Goal: Task Accomplishment & Management: Use online tool/utility

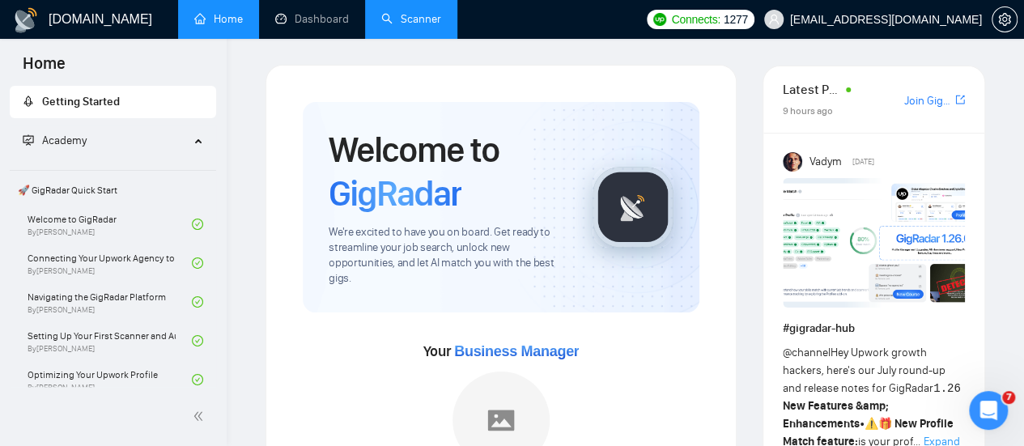
click at [428, 12] on link "Scanner" at bounding box center [411, 19] width 60 height 14
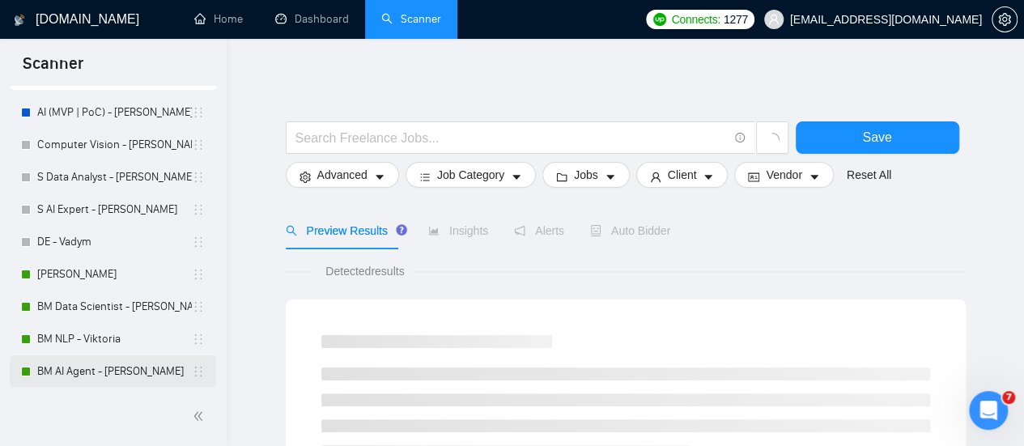
scroll to position [162, 0]
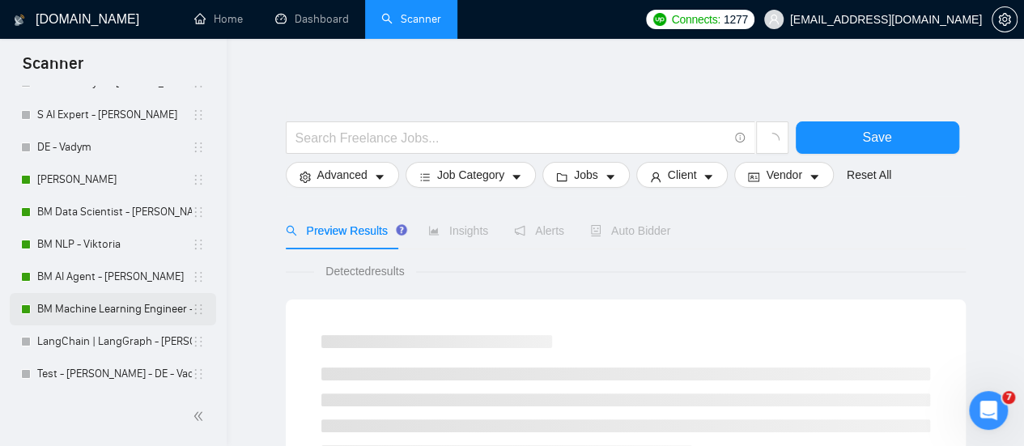
click at [110, 304] on link "BM Machine Learning Engineer - [PERSON_NAME]" at bounding box center [114, 309] width 155 height 32
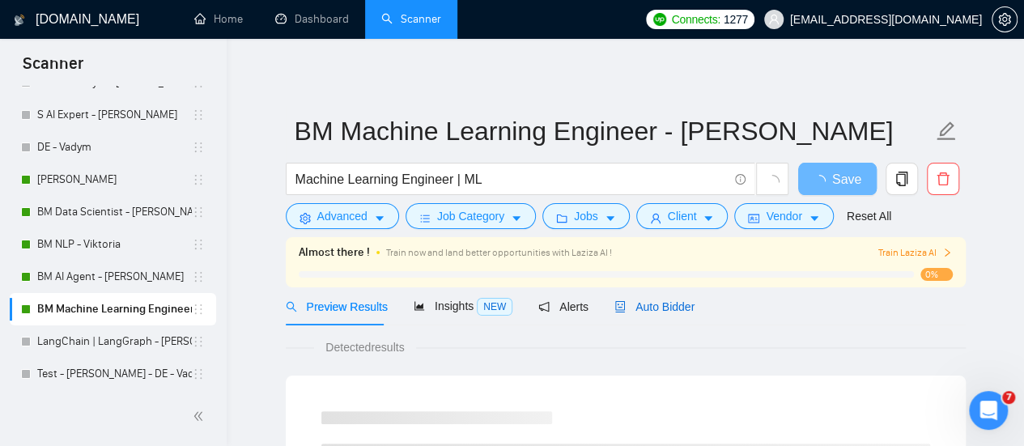
click at [633, 307] on span "Auto Bidder" at bounding box center [654, 306] width 80 height 13
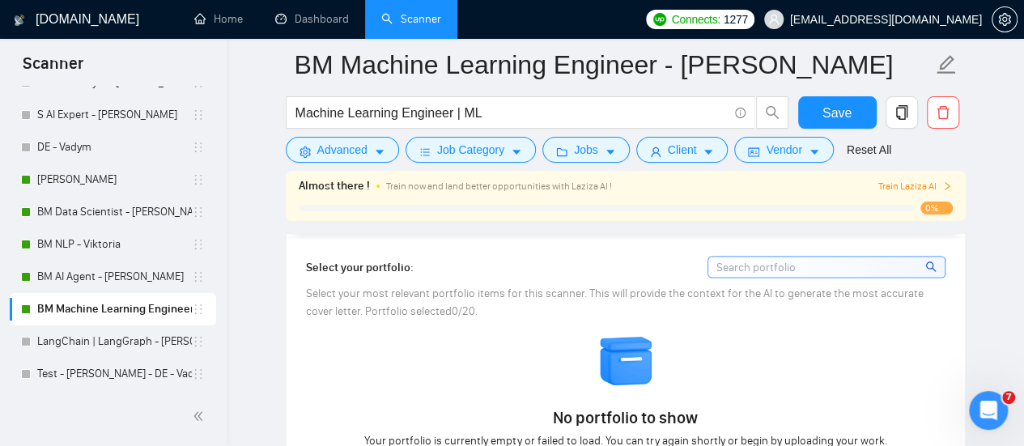
scroll to position [1457, 0]
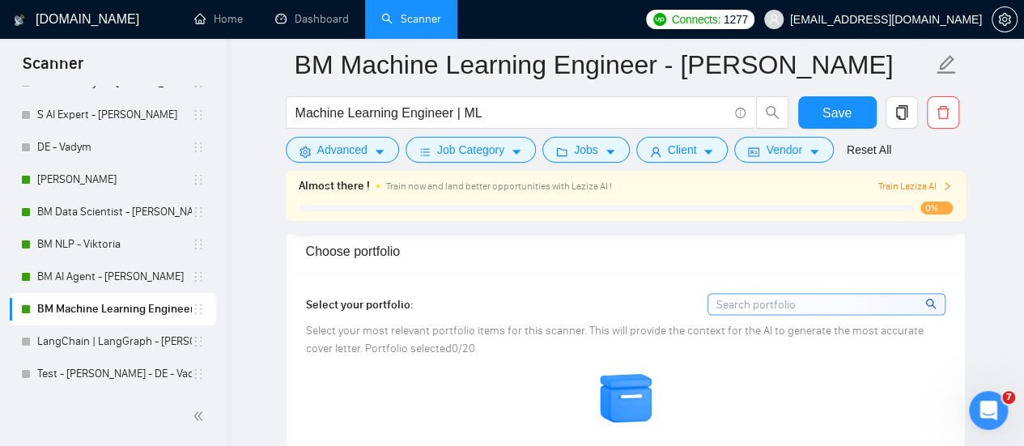
click at [746, 299] on input at bounding box center [826, 304] width 236 height 20
drag, startPoint x: 595, startPoint y: 304, endPoint x: 601, endPoint y: 297, distance: 9.7
click at [596, 302] on div "Select your portfolio:" at bounding box center [625, 304] width 639 height 22
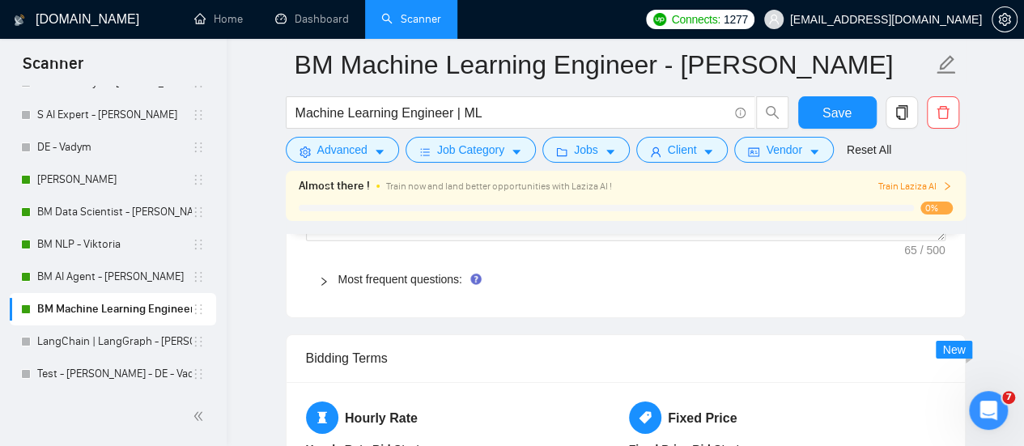
scroll to position [2266, 0]
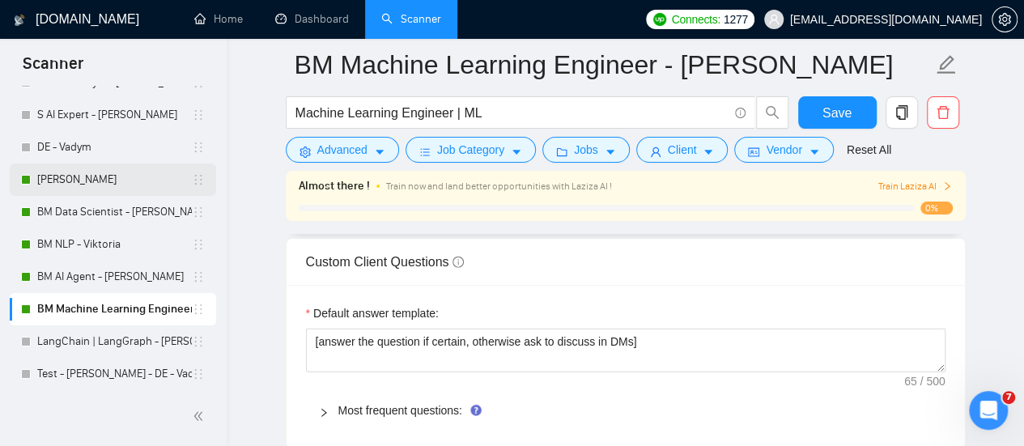
click at [83, 190] on link "[PERSON_NAME]" at bounding box center [114, 179] width 155 height 32
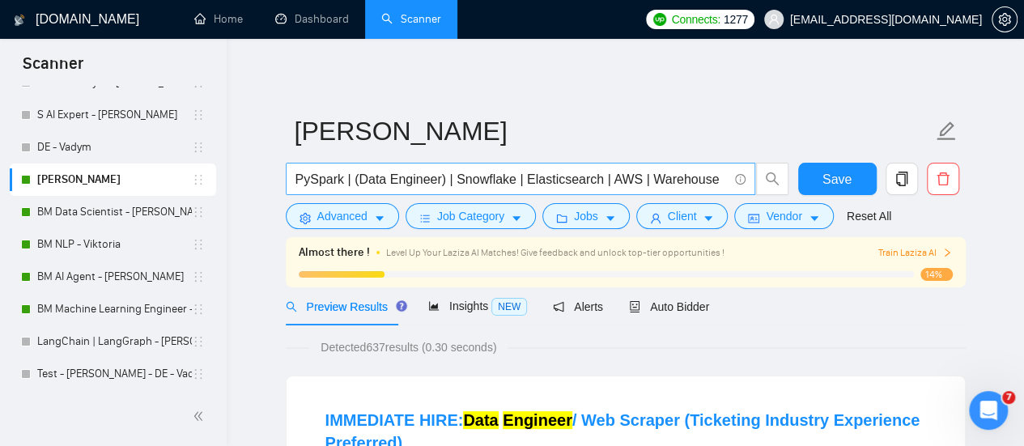
drag, startPoint x: 660, startPoint y: 318, endPoint x: 548, endPoint y: 189, distance: 171.0
click at [660, 318] on div "Auto Bidder" at bounding box center [669, 306] width 80 height 38
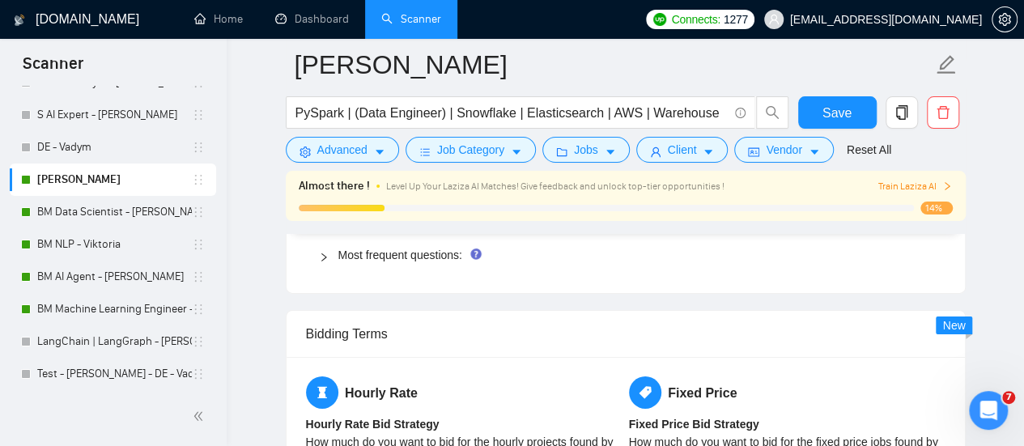
scroll to position [2347, 0]
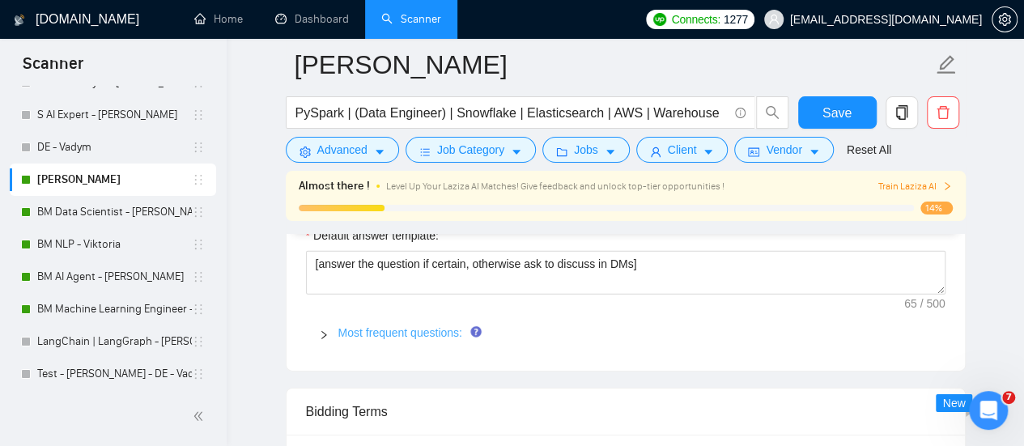
click at [401, 326] on link "Most frequent questions:" at bounding box center [400, 332] width 124 height 13
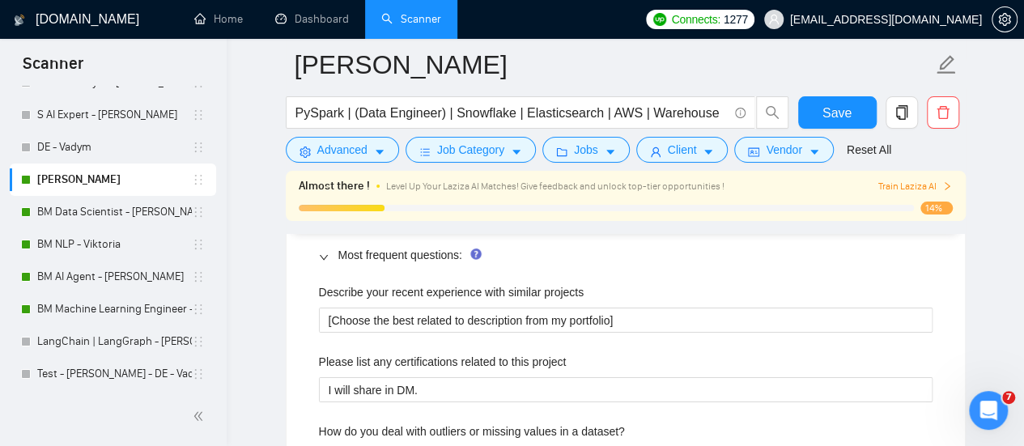
scroll to position [2428, 0]
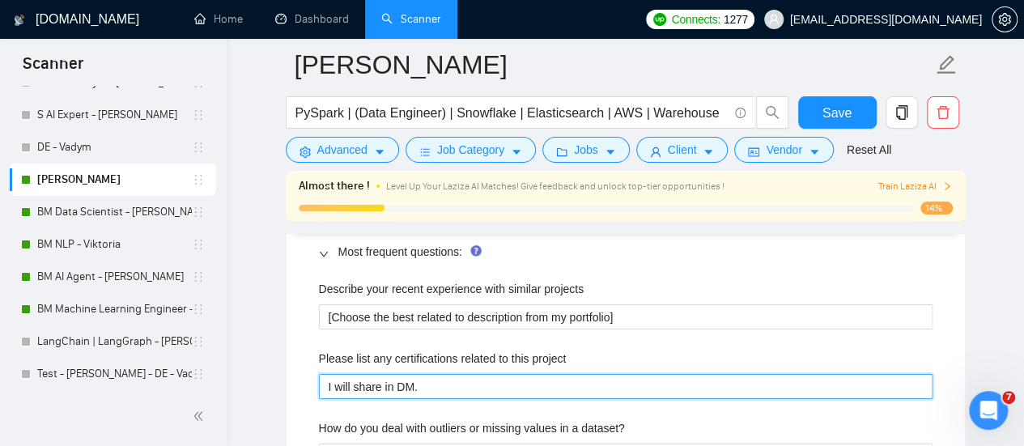
click at [421, 374] on project "I will share in DM." at bounding box center [626, 386] width 614 height 25
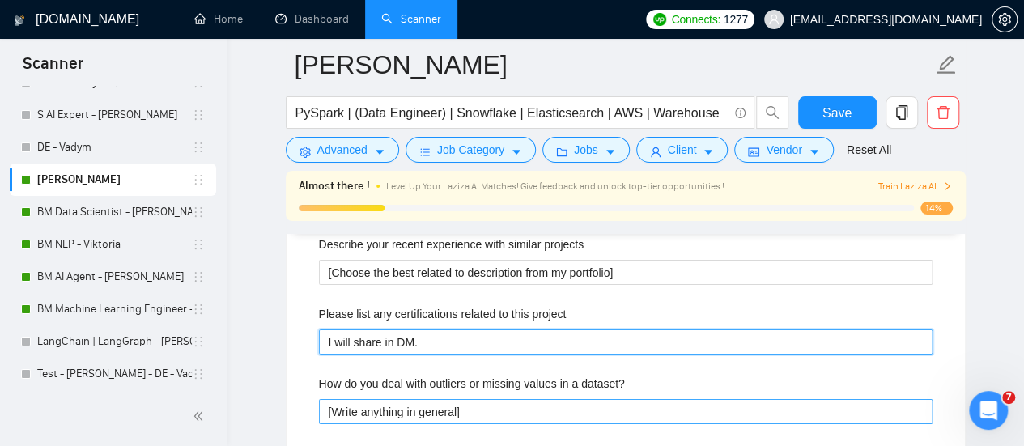
scroll to position [2509, 0]
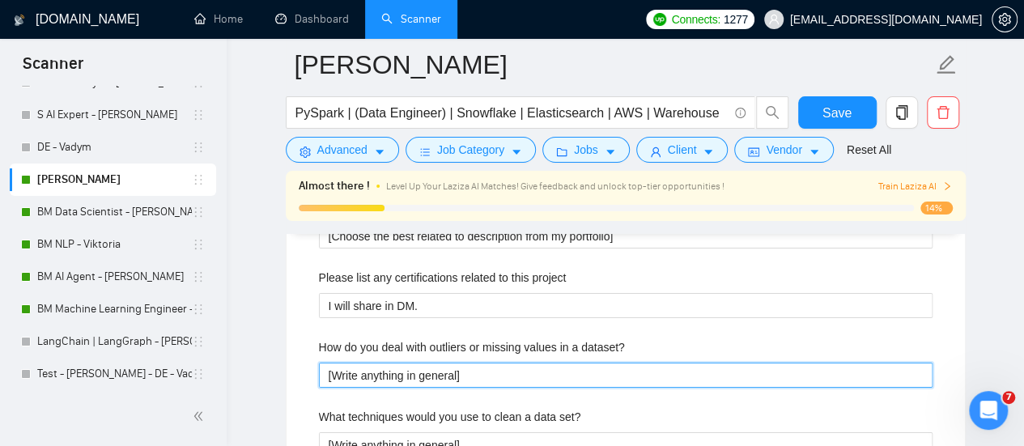
click at [422, 363] on dataset\? "[Write anything in general]" at bounding box center [626, 375] width 614 height 25
click at [478, 363] on dataset\? "[Write anything in general]" at bounding box center [626, 375] width 614 height 25
drag, startPoint x: 466, startPoint y: 344, endPoint x: 290, endPoint y: 334, distance: 176.7
paste dataset\? "Outliers: detect via statistical thresholds (z-score, IQR) or domain rules; han…"
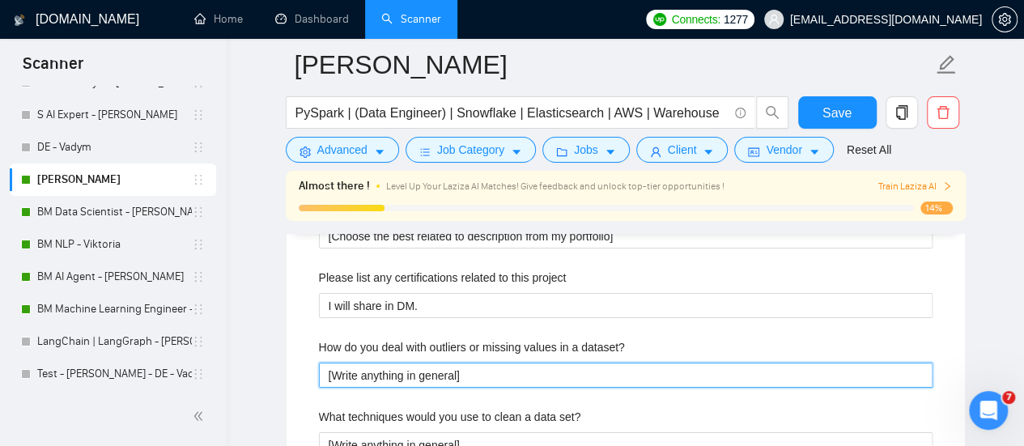
type dataset\? "Outliers: detect via statistical thresholds (z-score, IQR) or domain rules; han…"
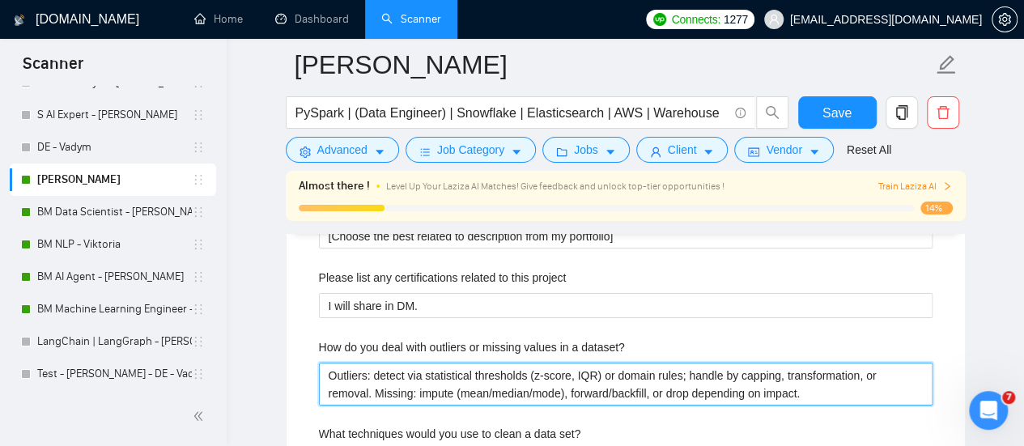
type dataset\? "Outliers: detect via statistical thresholds (z-score, IQR) or domain rules; han…"
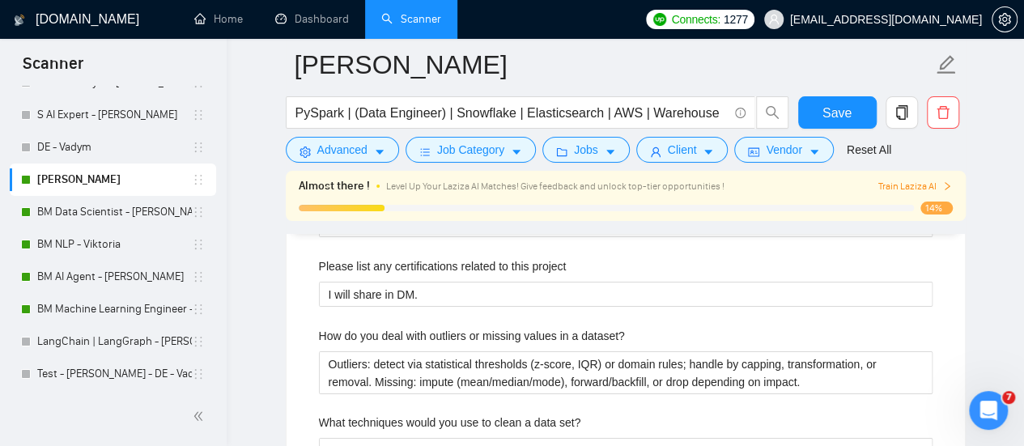
scroll to position [2590, 0]
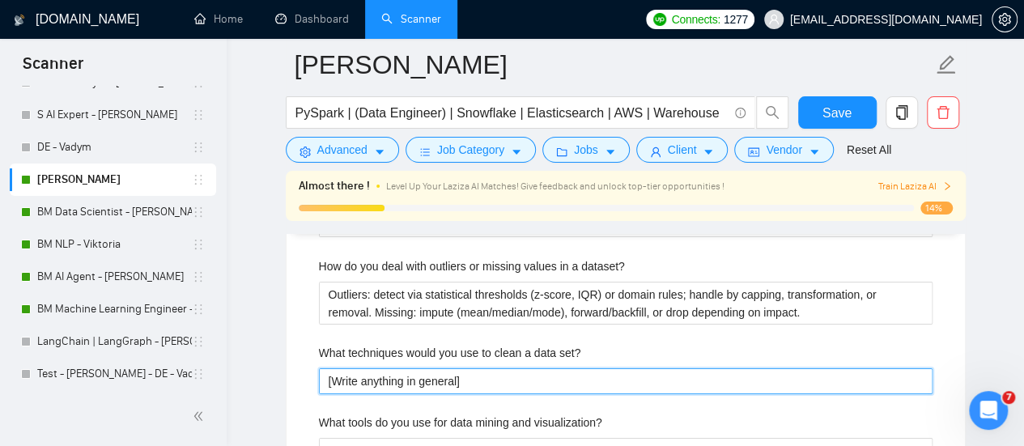
click at [411, 368] on set\? "[Write anything in general]" at bounding box center [626, 380] width 614 height 25
drag, startPoint x: 512, startPoint y: 342, endPoint x: 235, endPoint y: 345, distance: 276.8
click at [235, 345] on div "[DOMAIN_NAME] Home Dashboard Scanner Connects: 1277 [EMAIL_ADDRESS][DOMAIN_NAME…" at bounding box center [625, 297] width 797 height 5774
paste set\? "Schema validation, deduplication, normalization, standardizing formats, handlin…"
type set\? "Schema validation, deduplication, normalization, standardizing formats, handlin…"
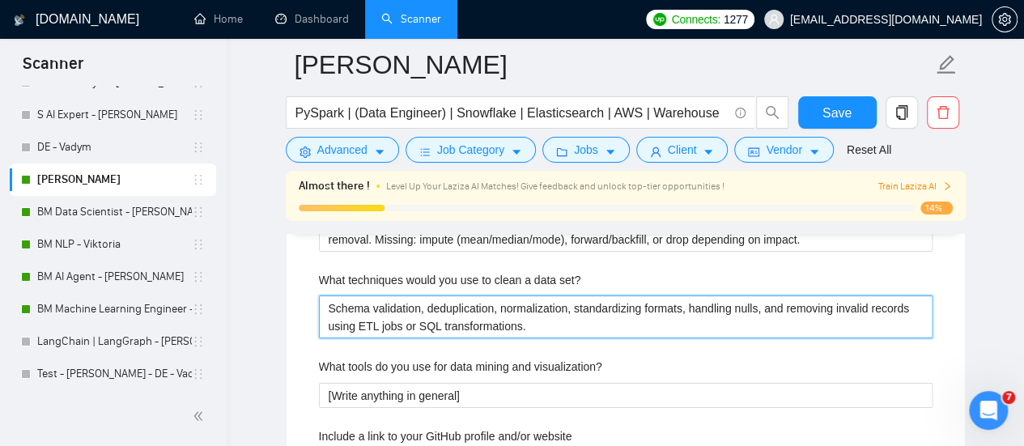
scroll to position [2752, 0]
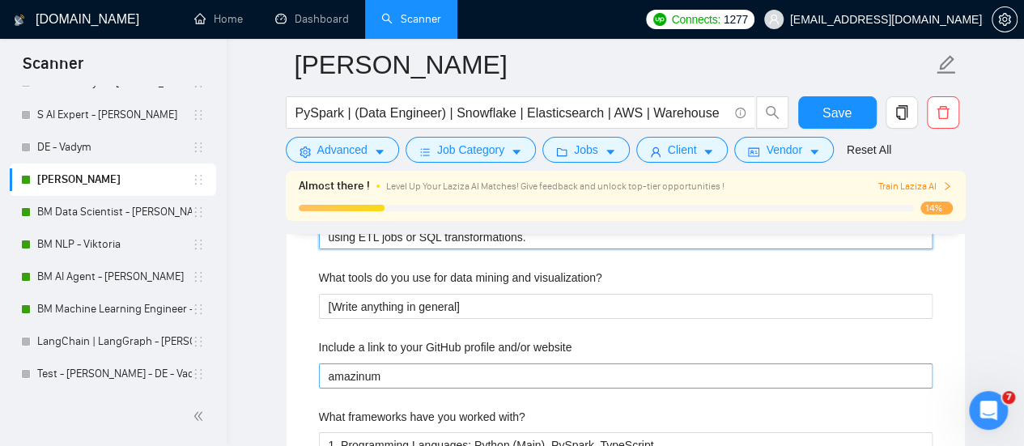
type set\? "Schema validation, deduplication, normalization, standardizing formats, handlin…"
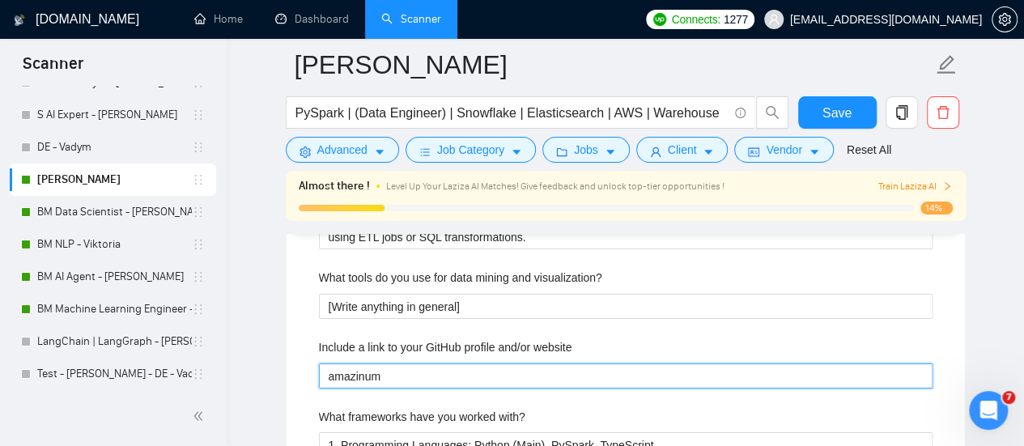
click at [434, 363] on website "amazinum" at bounding box center [626, 375] width 614 height 25
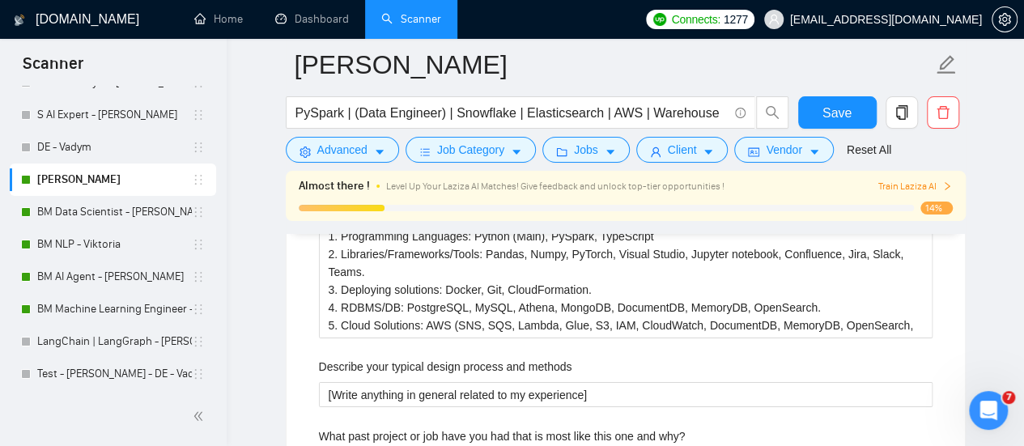
scroll to position [2995, 0]
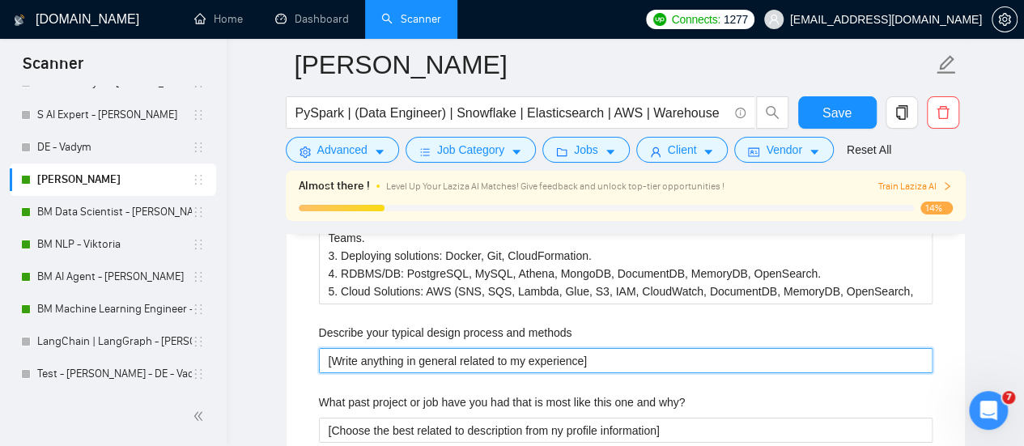
drag, startPoint x: 639, startPoint y: 328, endPoint x: 640, endPoint y: 318, distance: 9.7
click at [639, 348] on methods "[Write anything in general related to my experience]" at bounding box center [626, 360] width 614 height 25
drag, startPoint x: 607, startPoint y: 328, endPoint x: 199, endPoint y: 261, distance: 413.3
paste methods "Gather requirements → define schema & data flow → choose storage/processing tec…"
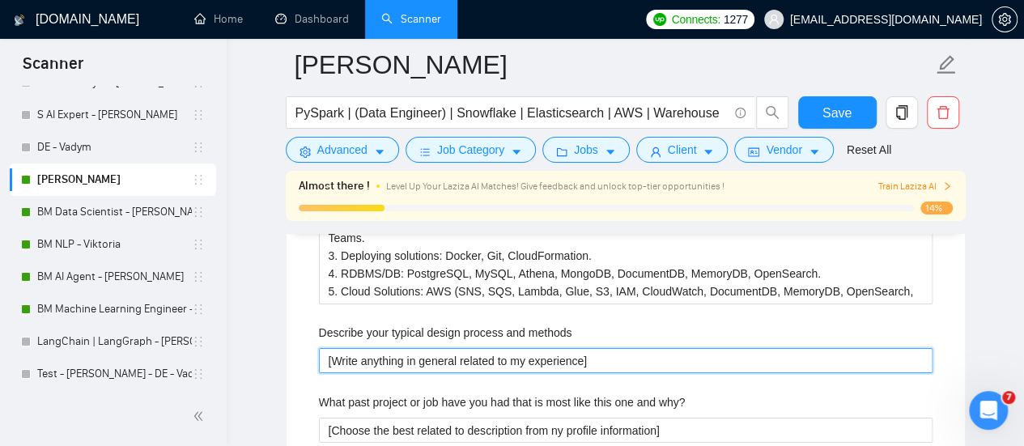
type methods "Gather requirements → define schema & data flow → choose storage/processing tec…"
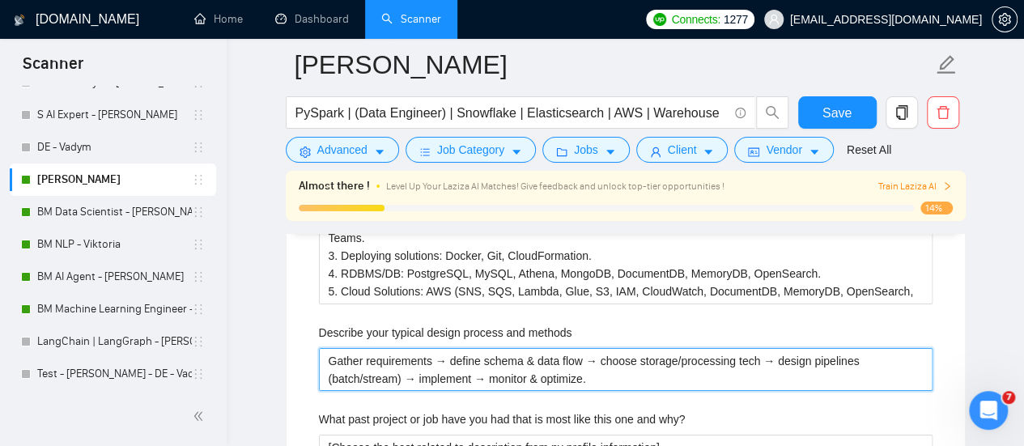
type methods "Gather requirements → define schema & data flow → choose storage/processing tec…"
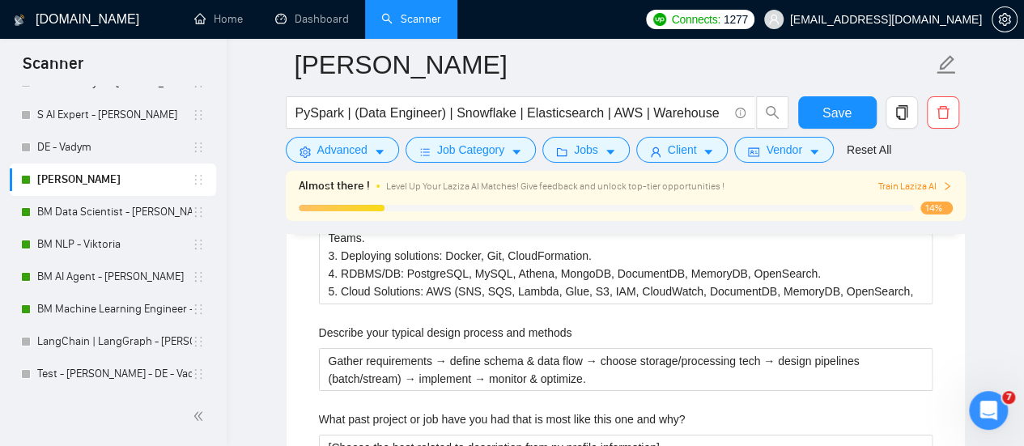
click at [601, 324] on div "Describe your typical design process and methods" at bounding box center [626, 336] width 614 height 24
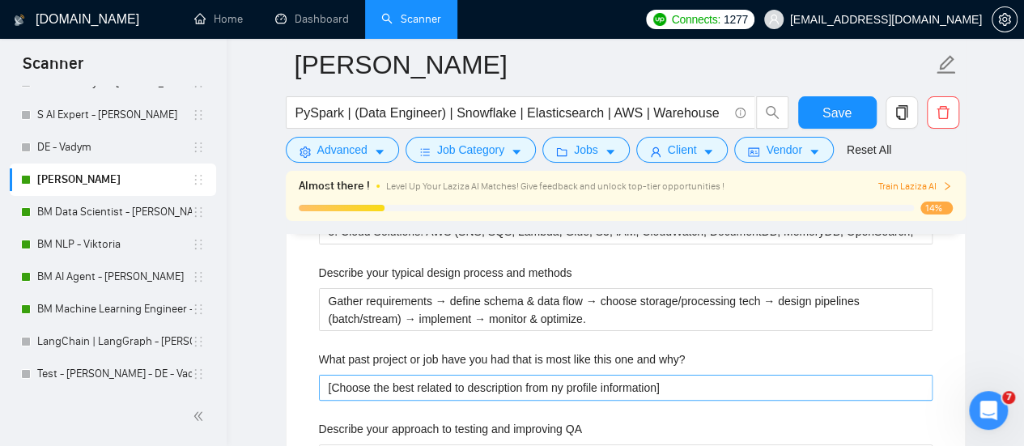
scroll to position [3076, 0]
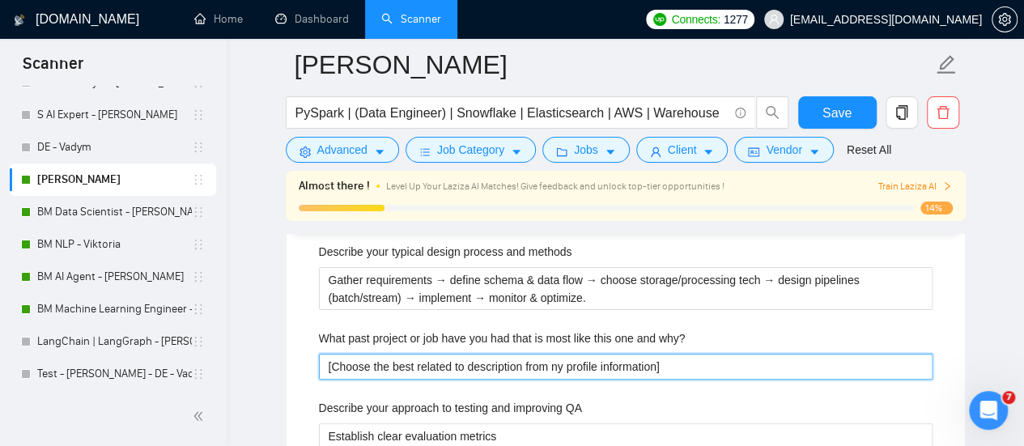
click at [512, 354] on why\? "[Choose the best related to description from ny profile information]" at bounding box center [626, 366] width 614 height 25
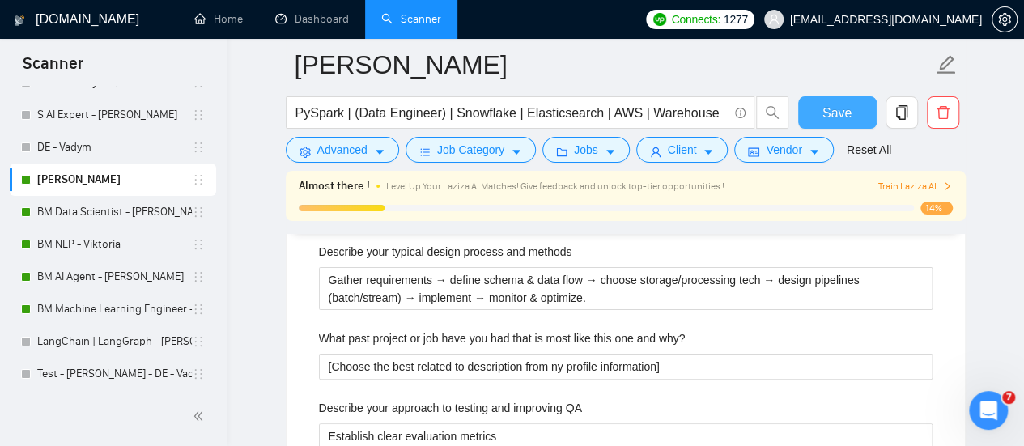
click at [806, 118] on button "Save" at bounding box center [837, 112] width 79 height 32
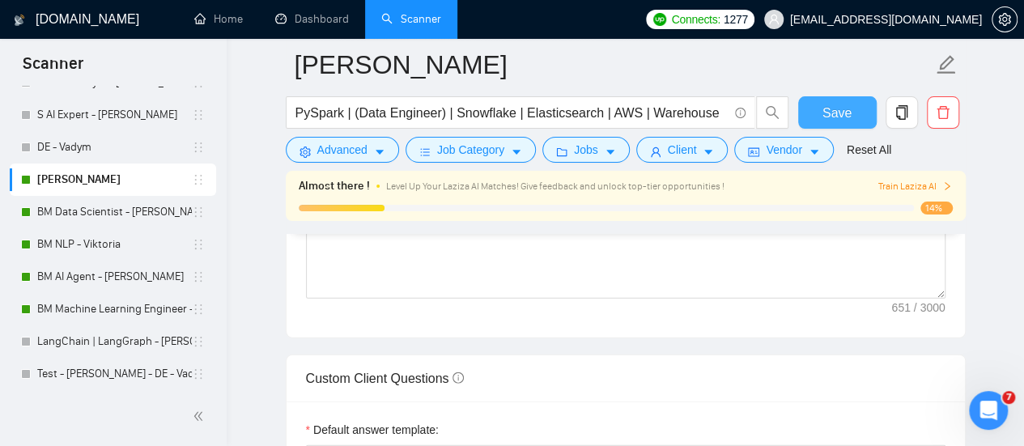
scroll to position [2315, 0]
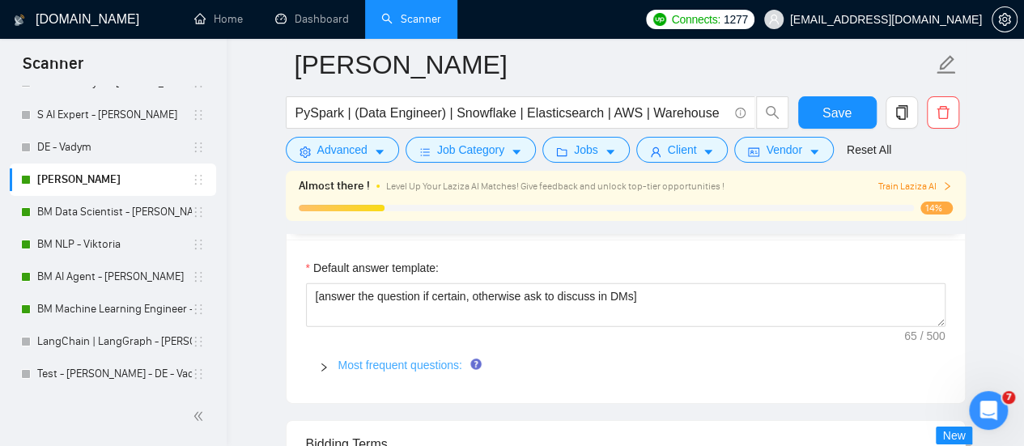
click at [415, 359] on link "Most frequent questions:" at bounding box center [400, 365] width 124 height 13
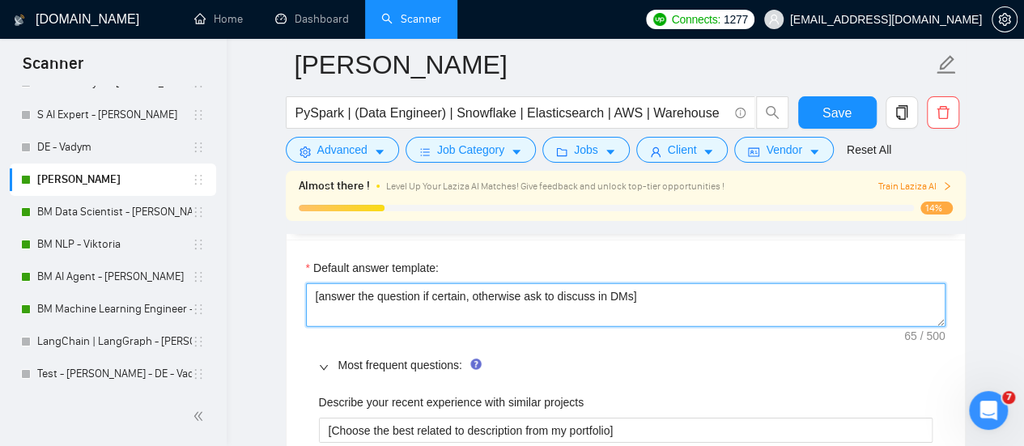
click at [529, 283] on textarea "[answer the question if certain, otherwise ask to discuss in DMs]" at bounding box center [625, 305] width 639 height 44
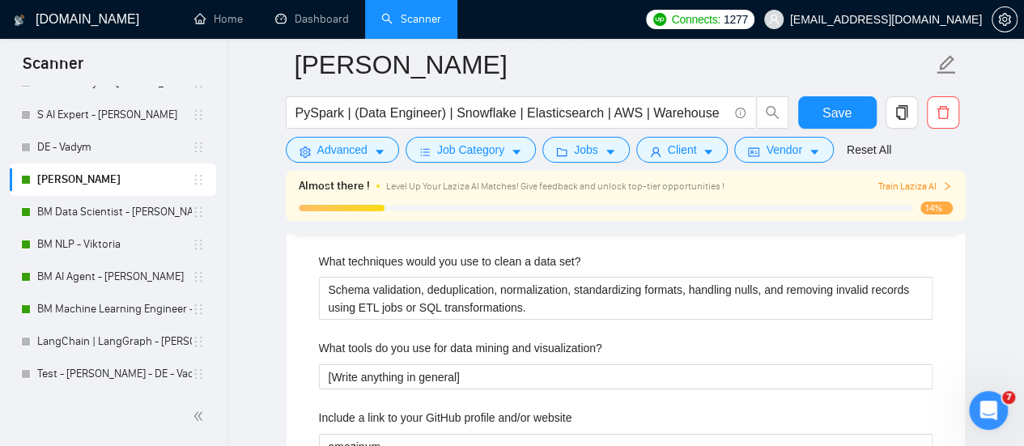
scroll to position [2720, 0]
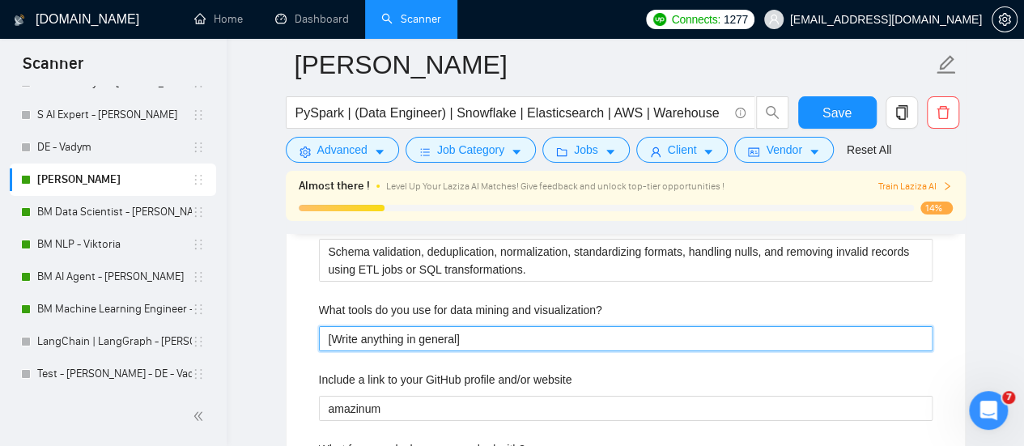
click at [499, 326] on visualization\? "[Write anything in general]" at bounding box center [626, 338] width 614 height 25
drag, startPoint x: 479, startPoint y: 306, endPoint x: 209, endPoint y: 335, distance: 271.9
click at [209, 335] on section "Scanner New Scanner My Scanners AI (MVP | PoC) - [PERSON_NAME] Computer Vision …" at bounding box center [512, 184] width 1024 height 5809
paste visualization\? "SQL, Spark, Pandas for mining; Superset, Matplotlib for visualization."
type visualization\? "SQL, Spark, Pandas for mining; Superset, Matplotlib for visualization."
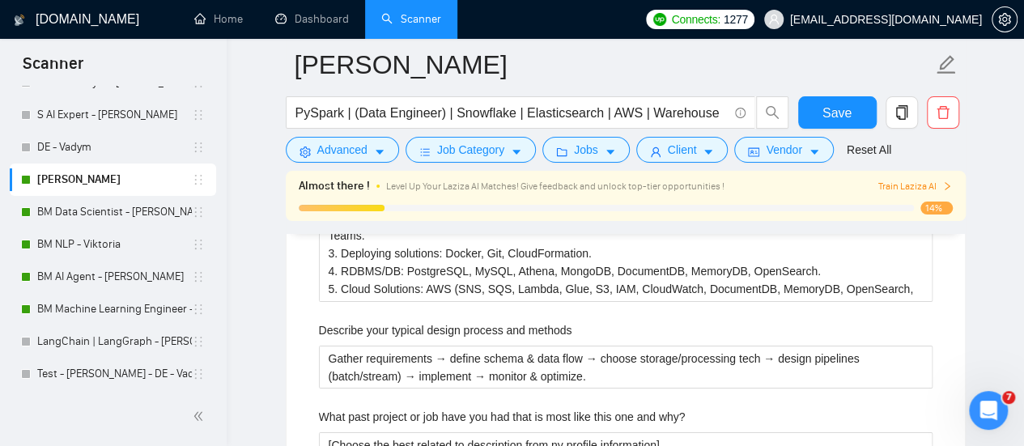
scroll to position [3043, 0]
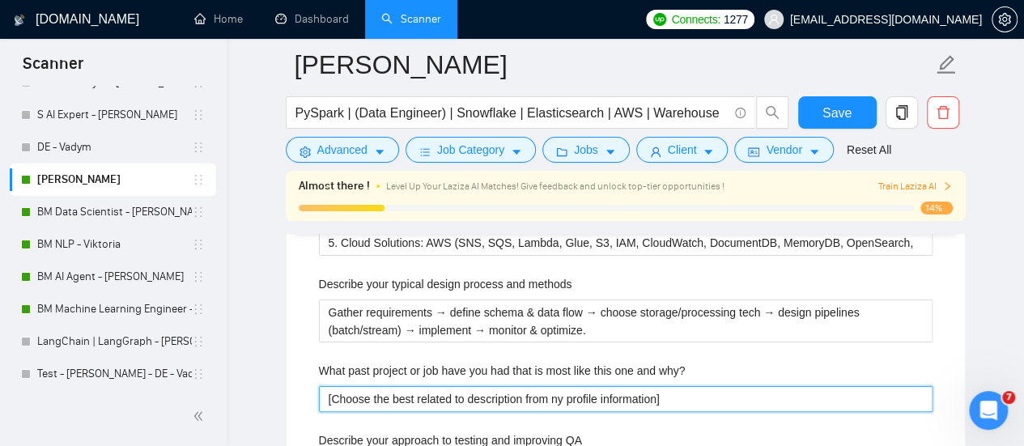
click at [365, 386] on why\? "[Choose the best related to description from ny profile information]" at bounding box center [626, 398] width 614 height 25
click at [529, 386] on why\? "[Choose the best related to description from ny profile information]" at bounding box center [626, 398] width 614 height 25
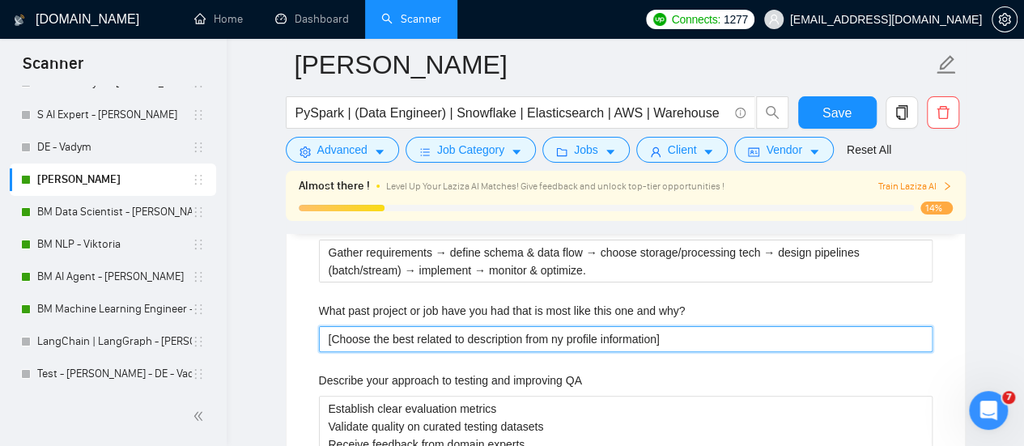
scroll to position [3124, 0]
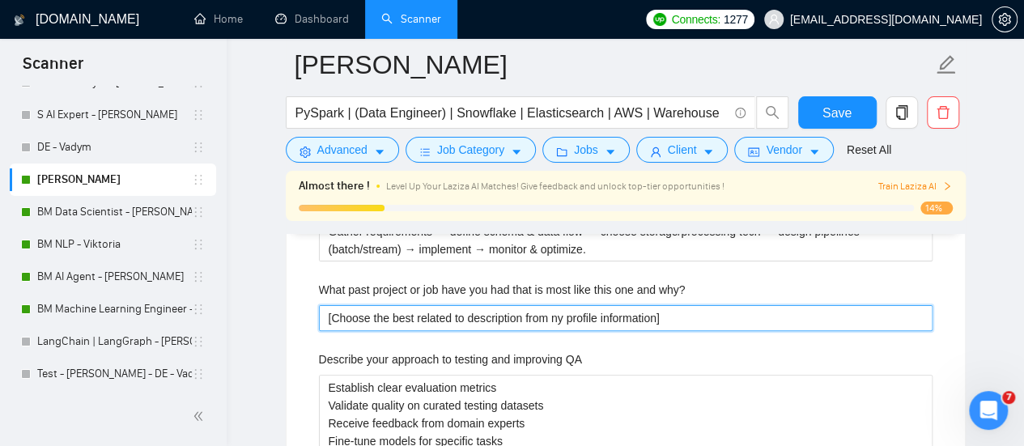
click at [559, 305] on why\? "[Choose the best related to description from ny profile information]" at bounding box center [626, 317] width 614 height 25
type why\? "[Choose the best related to description from y profile information]"
type why\? "[Choose the best related to description from ьy profile information]"
type why\? "[Choose the best related to description from y profile information]"
type why\? "[Choose the best related to description from my profile information]"
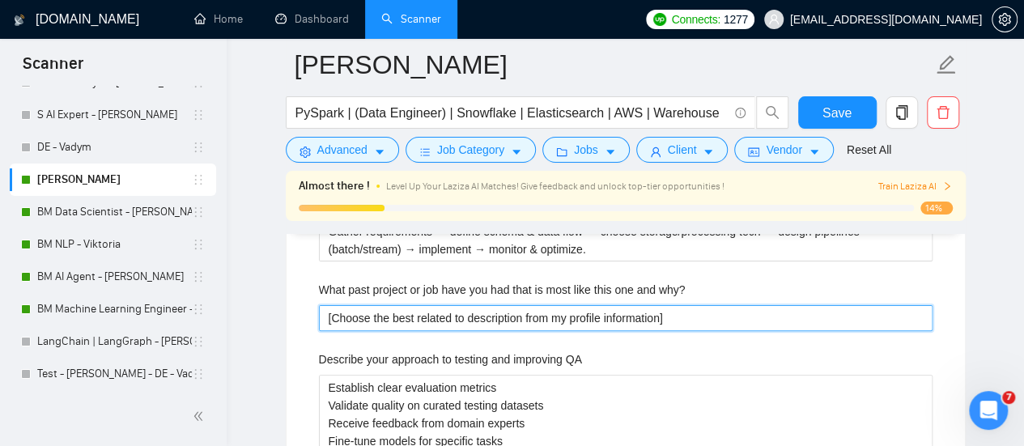
click at [662, 305] on why\? "[Choose the best related to description from my profile information]" at bounding box center [626, 317] width 614 height 25
type why\? "[Choose the best related to description from my profile information ]"
type why\? "[Choose the best related to description from my profile information a]"
type why\? "[Choose the best related to description from my profile information an]"
type why\? "[Choose the best related to description from my profile information and]"
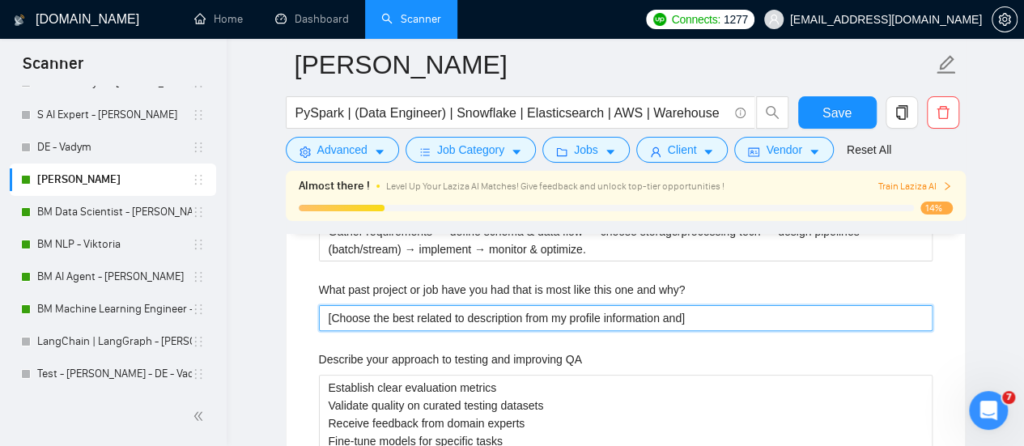
type why\? "[Choose the best related to description from my profile information and ]"
type why\? "[Choose the best related to description from my profile information and p]"
type why\? "[Choose the best related to description from my profile information and po]"
type why\? "[Choose the best related to description from my profile information and por]"
type why\? "[Choose the best related to description from my profile information and port]"
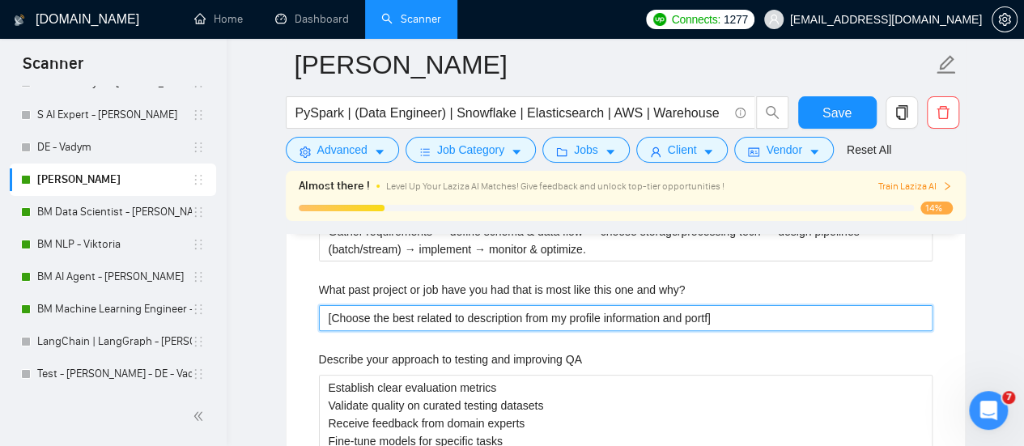
type why\? "[Choose the best related to description from my profile information and portfo]"
type why\? "[Choose the best related to description from my profile information and portfol]"
type why\? "[Choose the best related to description from my profile information and portfol…"
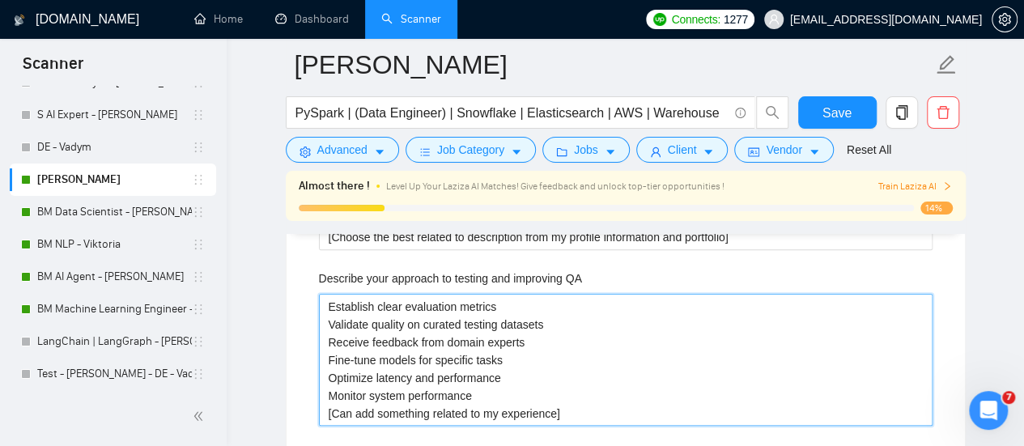
click at [464, 328] on QA "Establish clear evaluation metrics Validate quality on curated testing datasets…" at bounding box center [626, 360] width 614 height 132
click at [594, 384] on QA "Establish clear evaluation metrics Validate quality on curated testing datasets…" at bounding box center [626, 360] width 614 height 132
drag, startPoint x: 481, startPoint y: 368, endPoint x: 295, endPoint y: 213, distance: 242.5
paste QA "Unit & integration tests on ETL logic, data quality checks, sample validation, …"
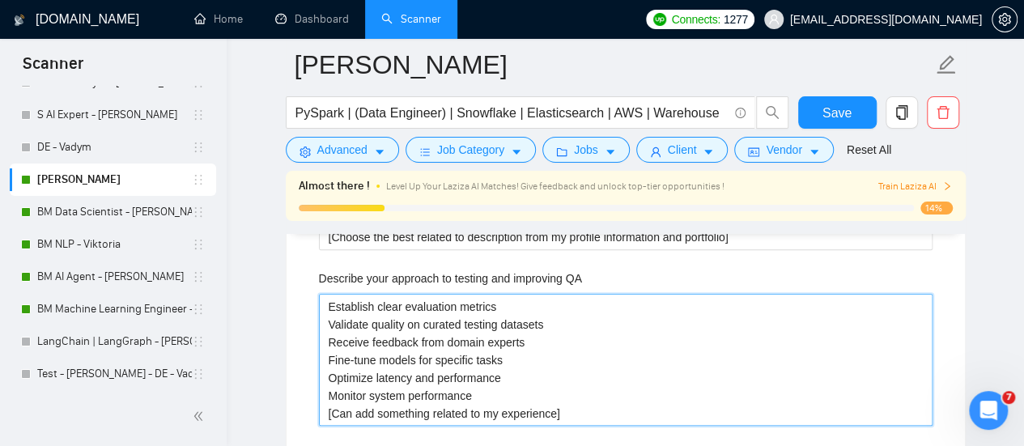
type QA "Unit & integration tests on ETL logic, data quality checks, sample validation, …"
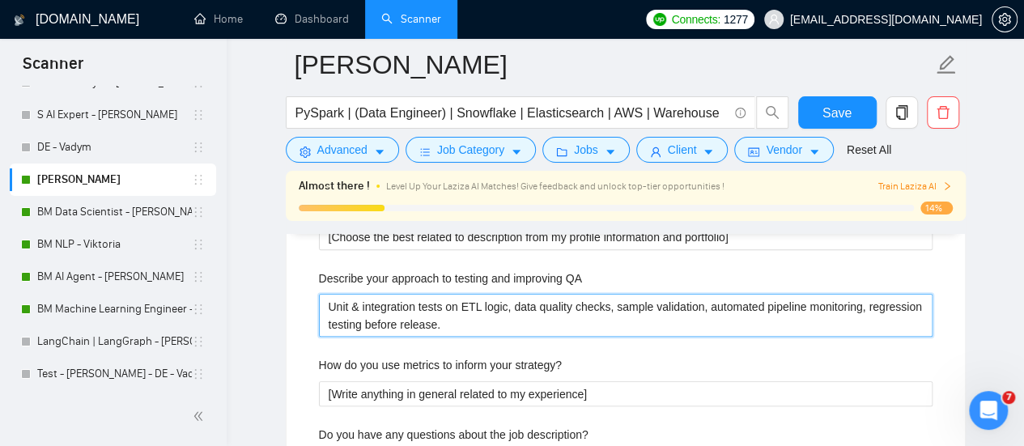
type QA "Unit & integration tests on ETL logic, data quality checks, sample validation, …"
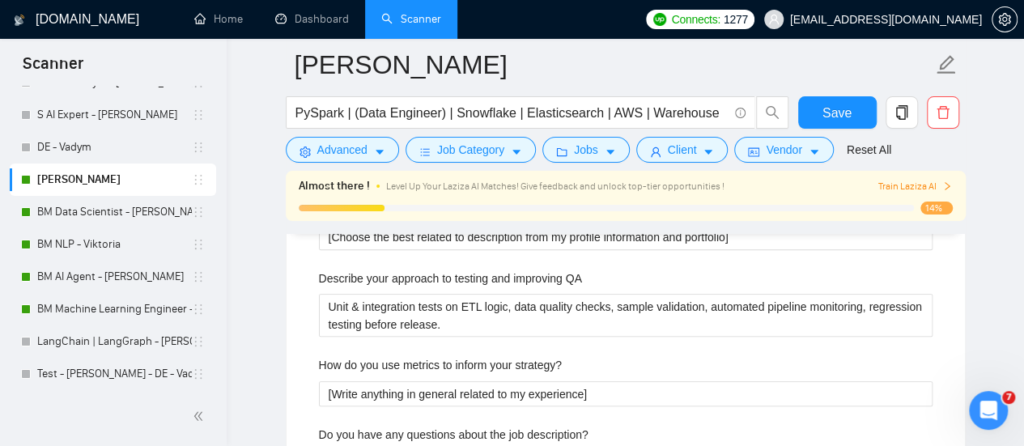
click at [290, 322] on div "Default answer template: [answer the question if certain, otherwise ask to disc…" at bounding box center [626, 16] width 678 height 1334
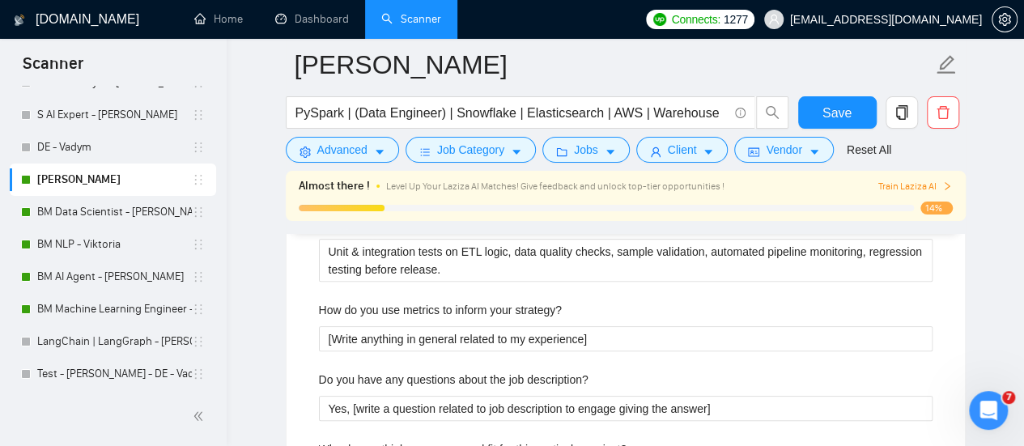
scroll to position [3286, 0]
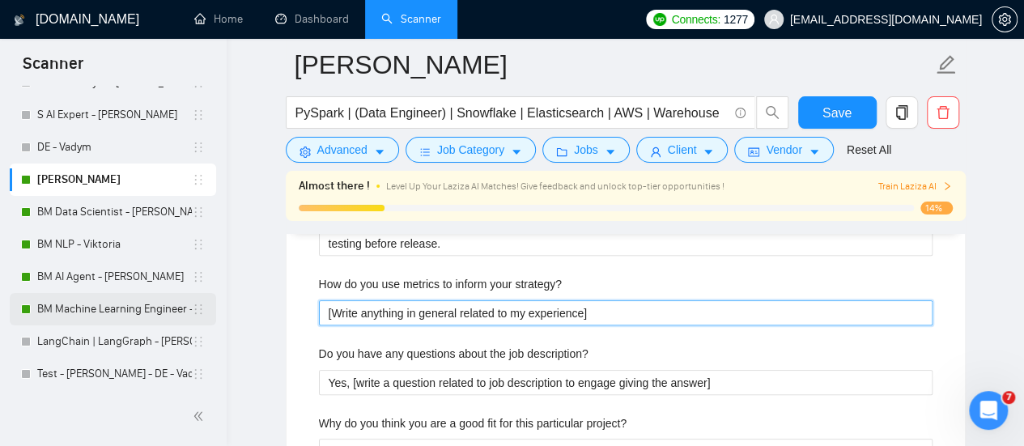
drag, startPoint x: 598, startPoint y: 284, endPoint x: 209, endPoint y: 295, distance: 389.5
paste strategy\? "Track pipeline latency, data freshness, completeness, accuracy, and cost; use t…"
type strategy\? "Track pipeline latency, data freshness, completeness, accuracy, and cost; use t…"
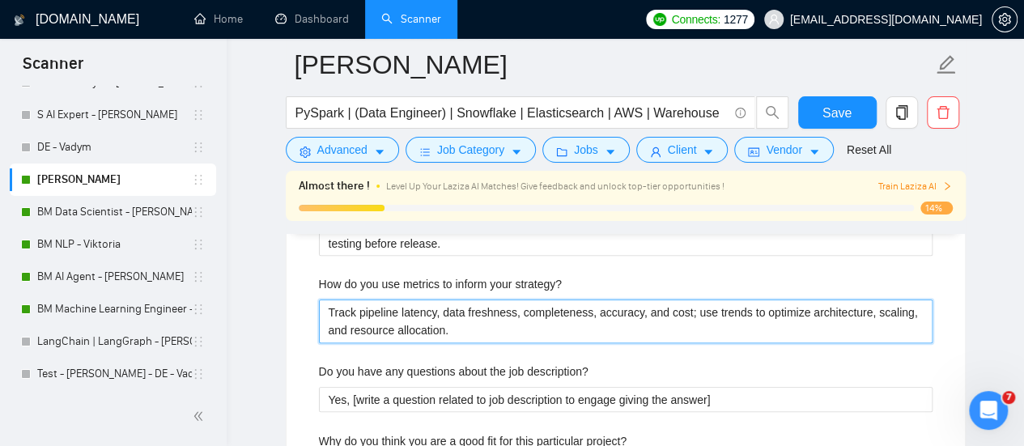
type strategy\? "Track pipeline latency, data freshness, completeness, accuracy, and cost; use t…"
drag, startPoint x: 274, startPoint y: 305, endPoint x: 398, endPoint y: 286, distance: 126.1
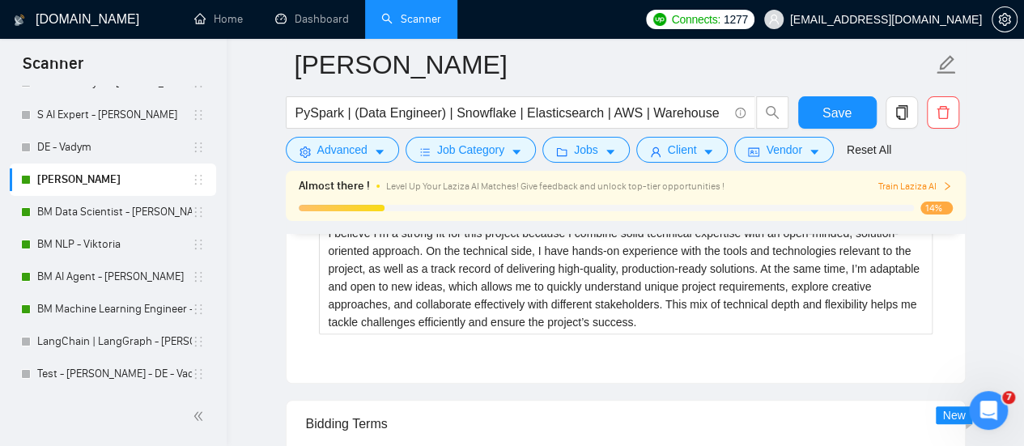
scroll to position [3529, 0]
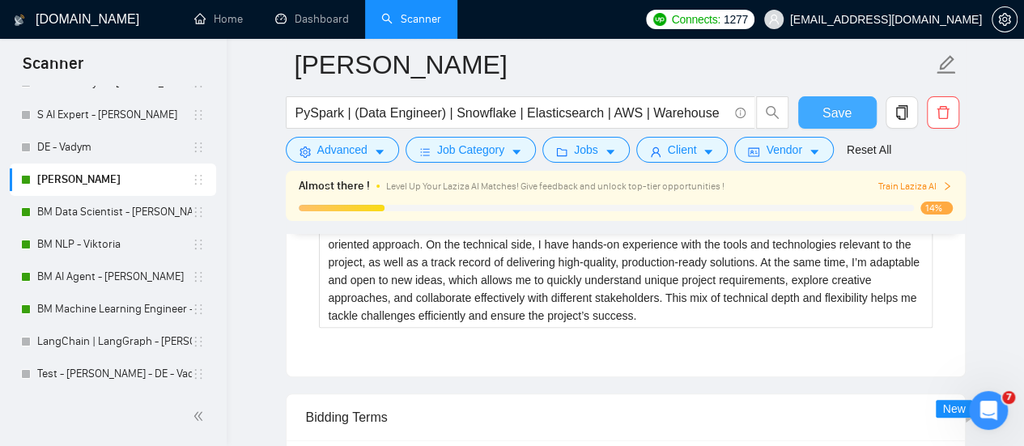
click at [832, 112] on span "Save" at bounding box center [836, 113] width 29 height 20
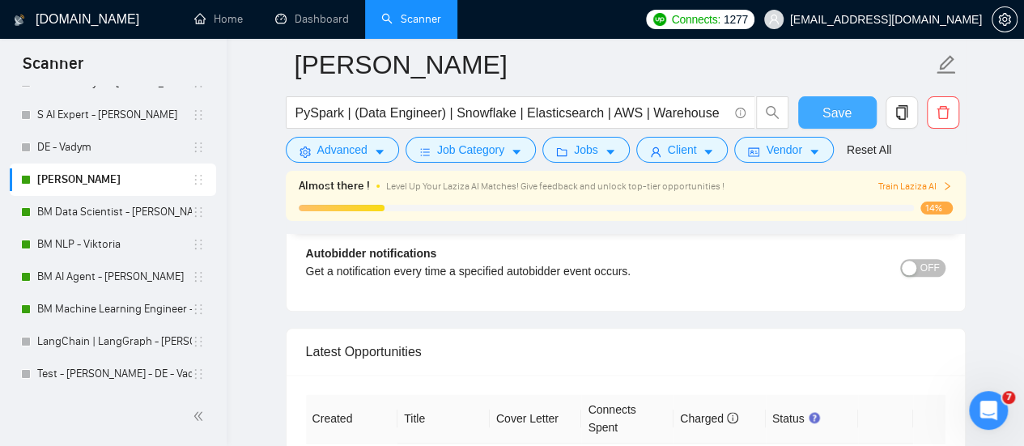
scroll to position [3691, 0]
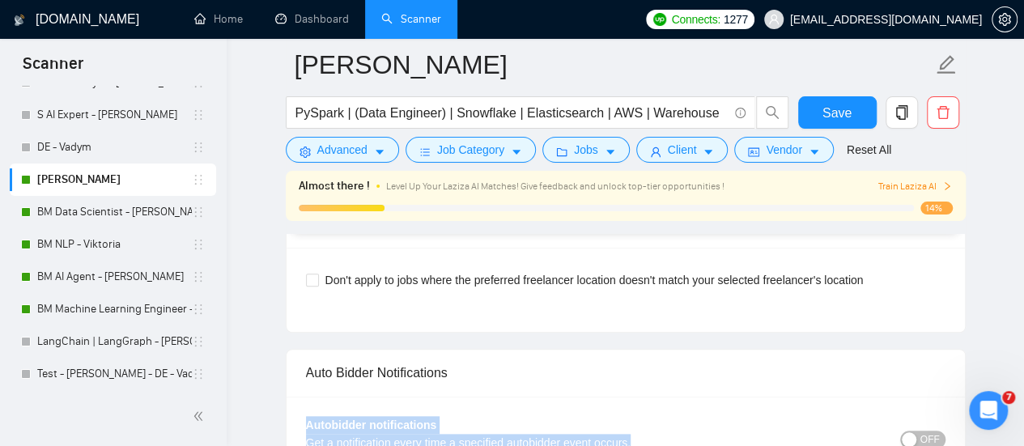
drag, startPoint x: 638, startPoint y: 401, endPoint x: 273, endPoint y: 368, distance: 366.5
copy div "Autobidder notifications Get a notification every time a specified autobidder e…"
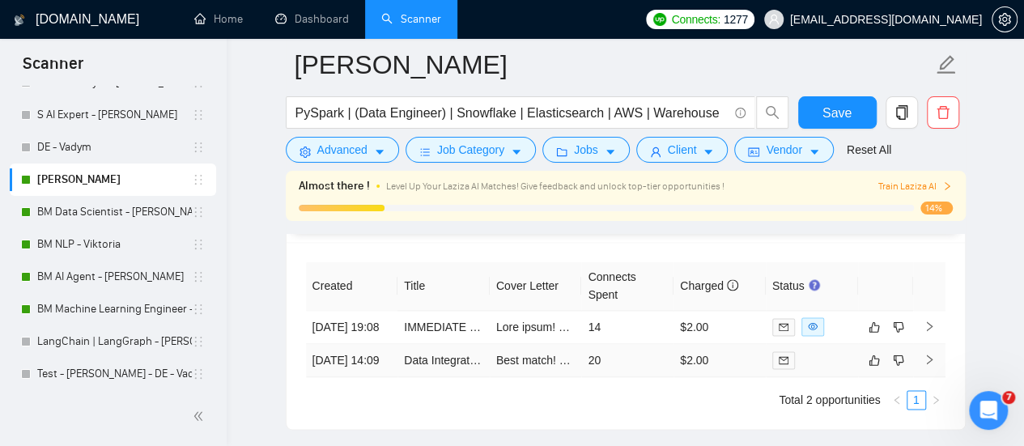
scroll to position [4015, 0]
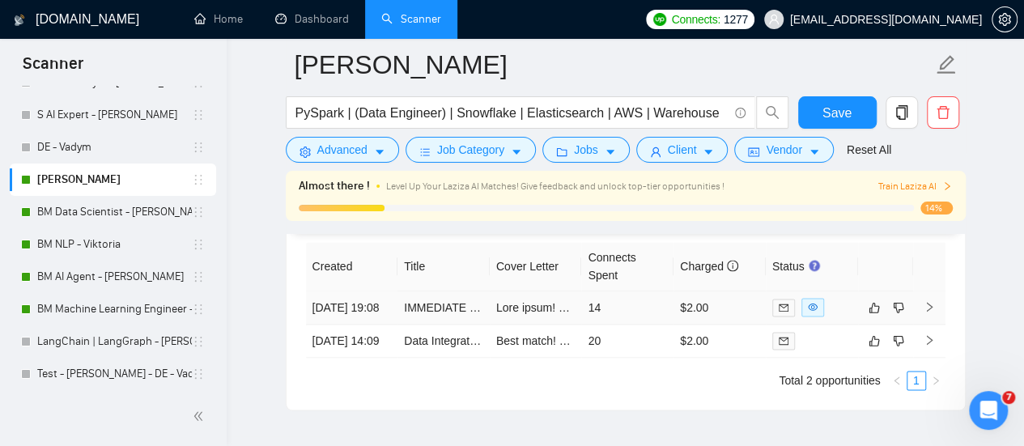
click at [815, 302] on icon "eye" at bounding box center [813, 307] width 10 height 10
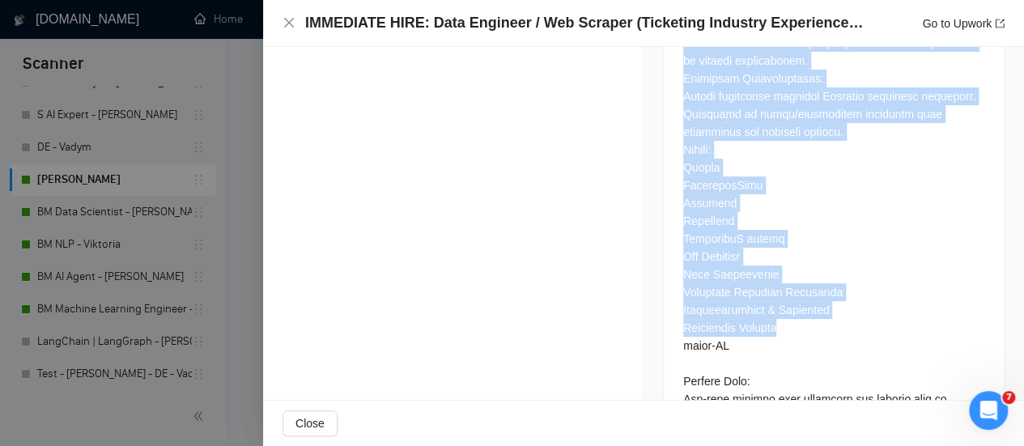
scroll to position [1374, 0]
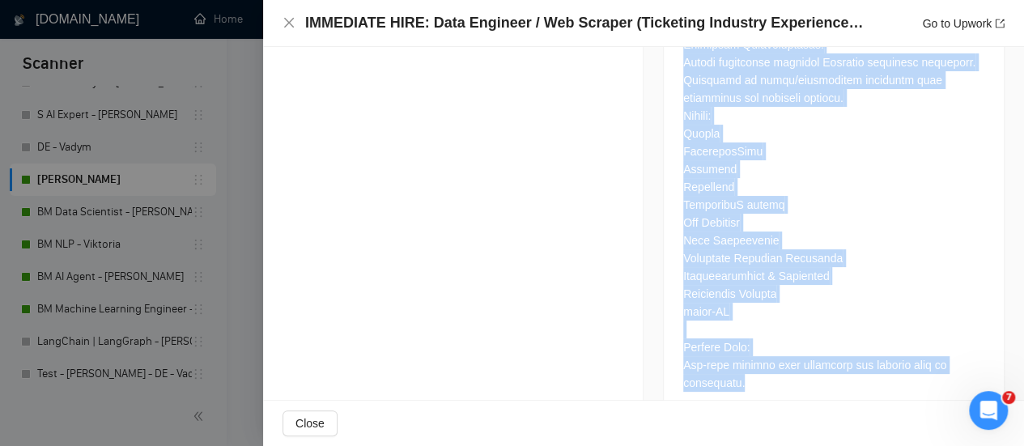
drag, startPoint x: 672, startPoint y: 270, endPoint x: 863, endPoint y: 346, distance: 205.3
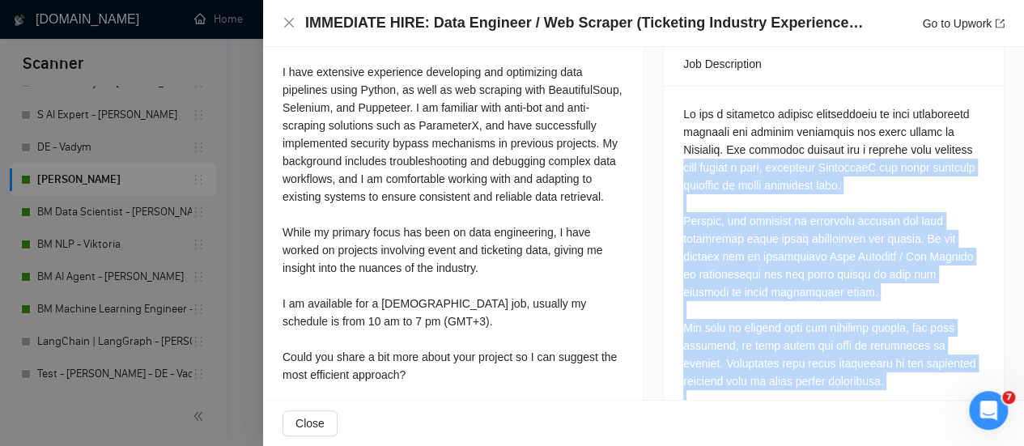
scroll to position [646, 0]
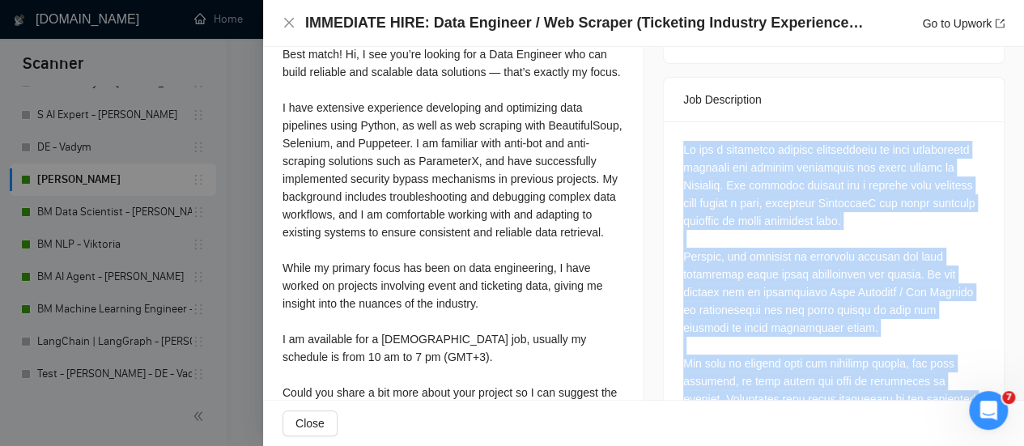
drag, startPoint x: 630, startPoint y: 304, endPoint x: 671, endPoint y: 106, distance: 201.8
copy div "We are a ticketing company specializing in deep statistical insights for variou…"
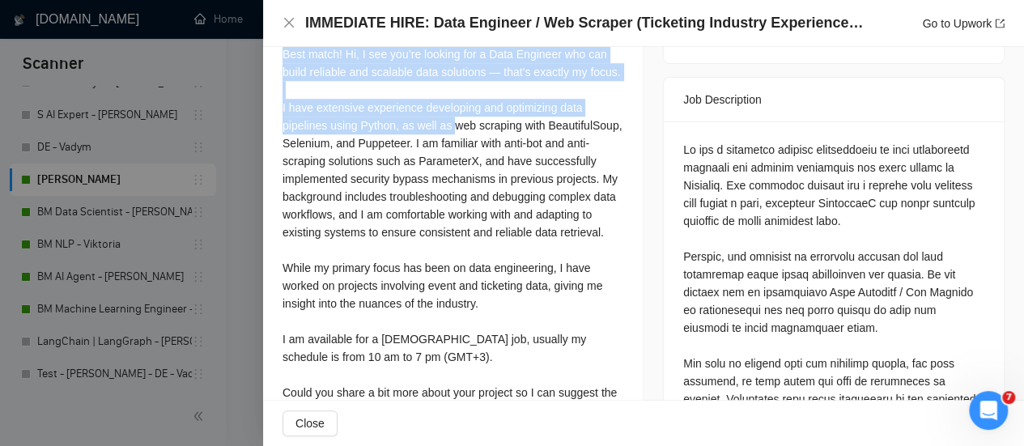
scroll to position [970, 0]
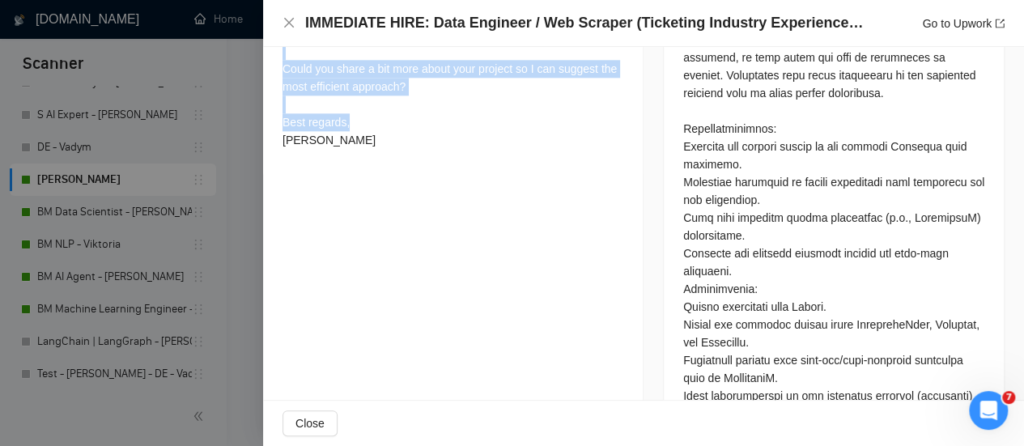
drag, startPoint x: 280, startPoint y: 70, endPoint x: 462, endPoint y: 180, distance: 212.8
copy div "Best match! Hi, I see you’re looking for a Data Engineer who can build reliable…"
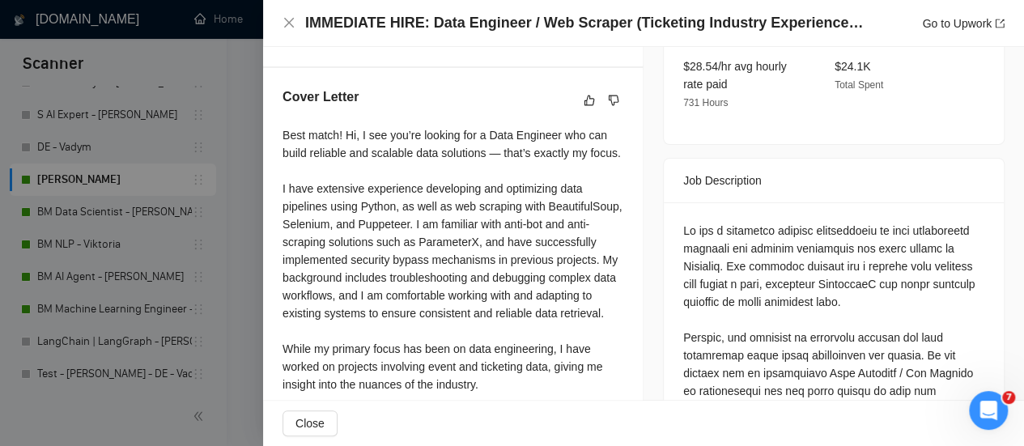
click at [477, 100] on div "Cover Letter" at bounding box center [453, 324] width 380 height 512
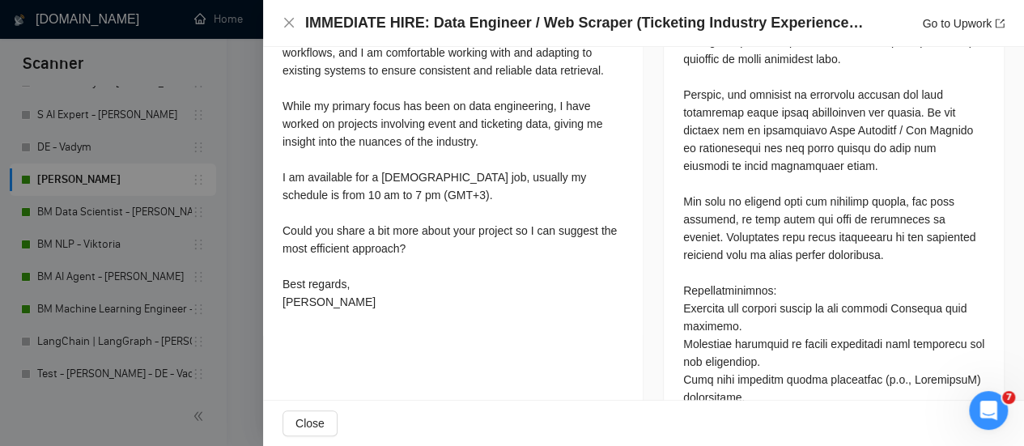
scroll to position [727, 0]
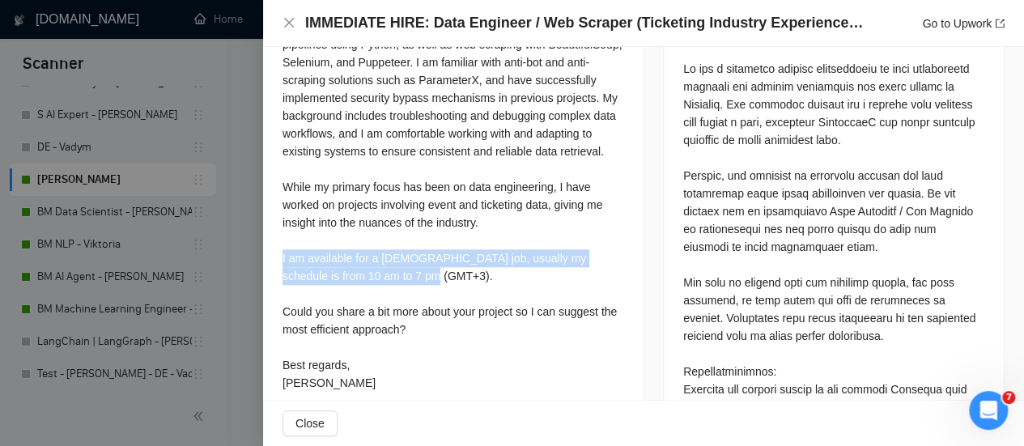
drag, startPoint x: 301, startPoint y: 287, endPoint x: 397, endPoint y: 313, distance: 100.0
click at [397, 313] on div "Cover Letter" at bounding box center [453, 162] width 380 height 512
copy div "I am available for a [DEMOGRAPHIC_DATA] job, usually my schedule is from 10 am …"
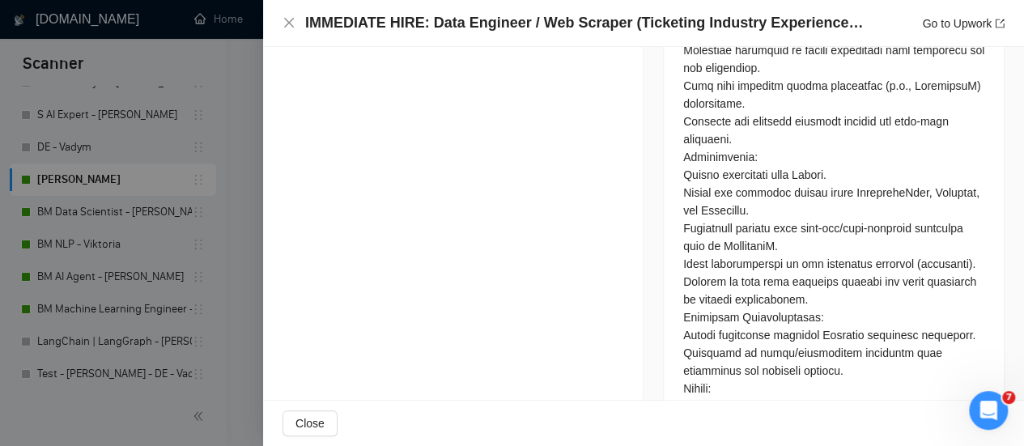
scroll to position [1051, 0]
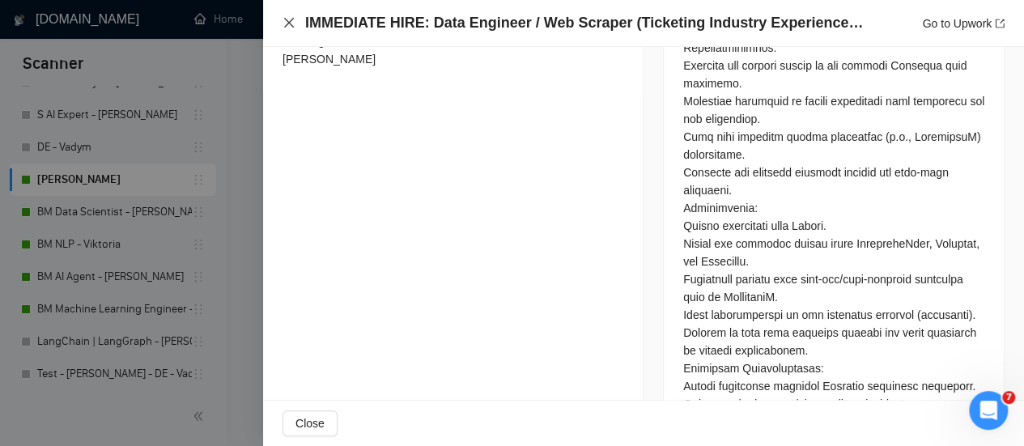
click at [295, 21] on icon "close" at bounding box center [288, 22] width 13 height 13
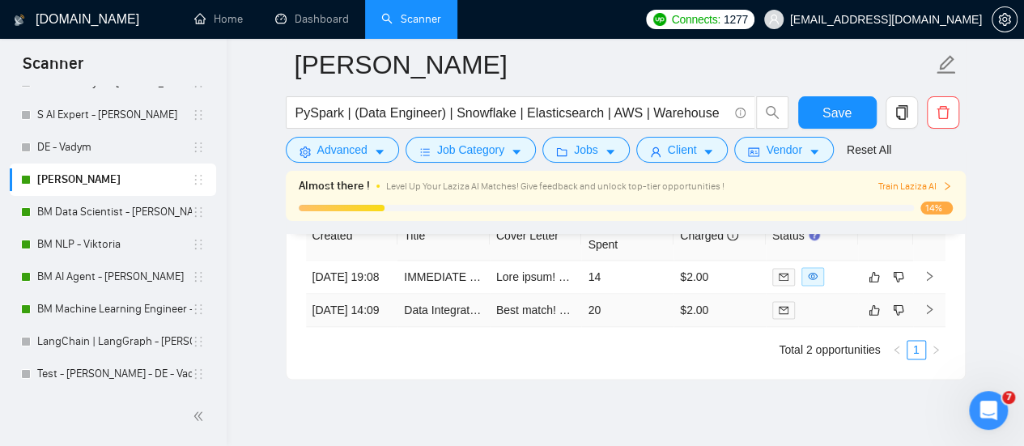
scroll to position [4095, 0]
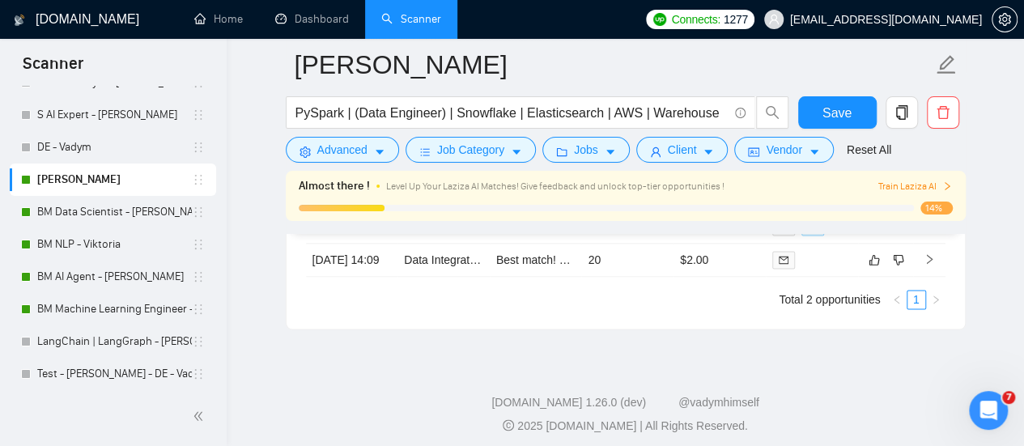
click at [928, 195] on div "Almost there ! Level Up Your Laziza AI Matches! Give feedback and unlock top-ti…" at bounding box center [626, 186] width 654 height 18
click at [923, 185] on span "Train Laziza AI" at bounding box center [914, 186] width 74 height 15
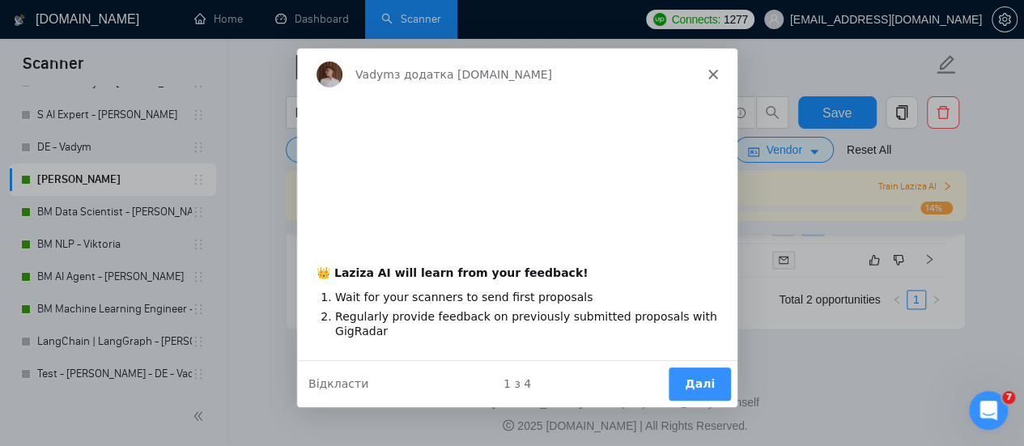
scroll to position [0, 0]
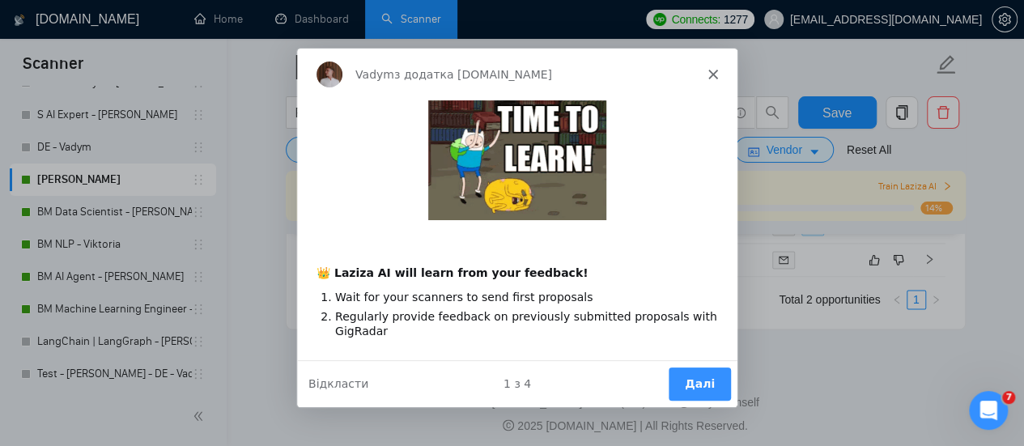
click at [690, 391] on button "Далі" at bounding box center [698, 383] width 62 height 33
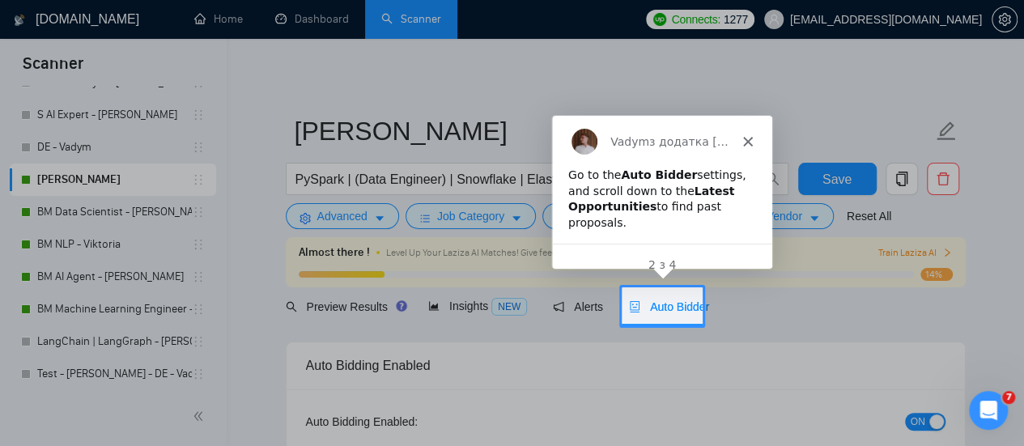
click at [670, 302] on span "Auto Bidder" at bounding box center [669, 306] width 80 height 13
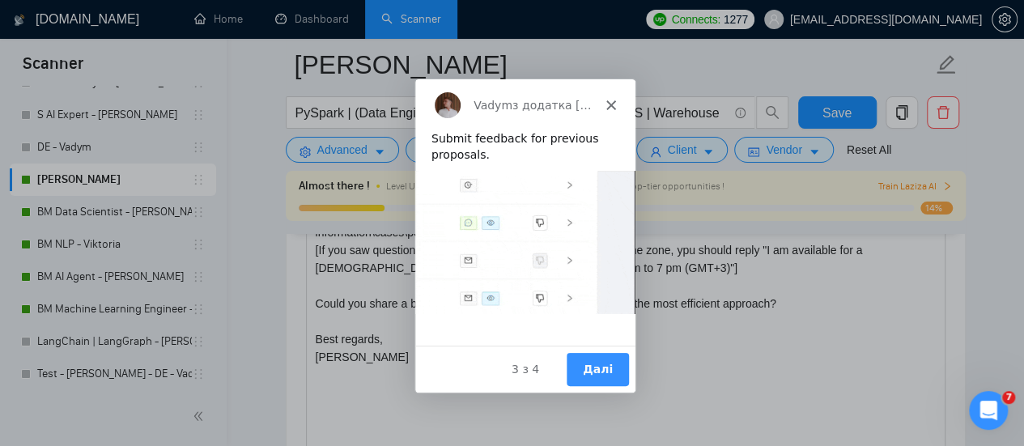
scroll to position [1943, 0]
click at [588, 371] on button "Далі" at bounding box center [596, 368] width 62 height 33
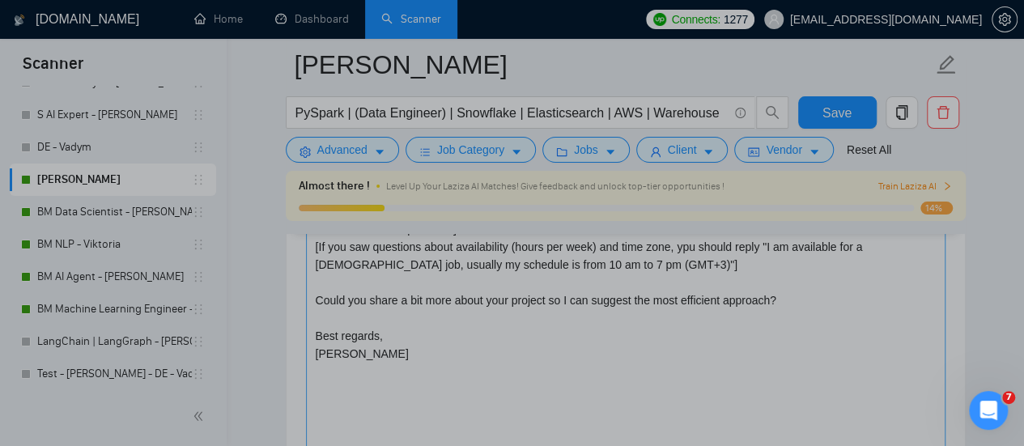
scroll to position [0, 0]
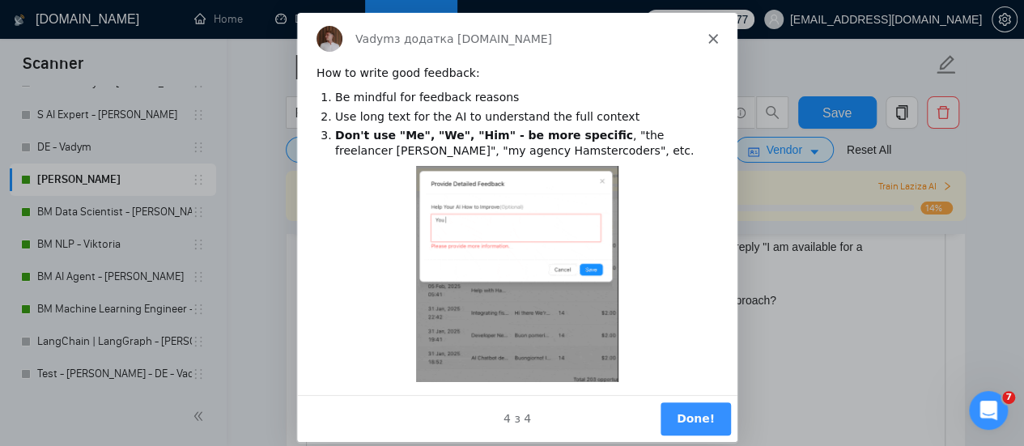
click at [707, 414] on button "Done!" at bounding box center [694, 417] width 70 height 33
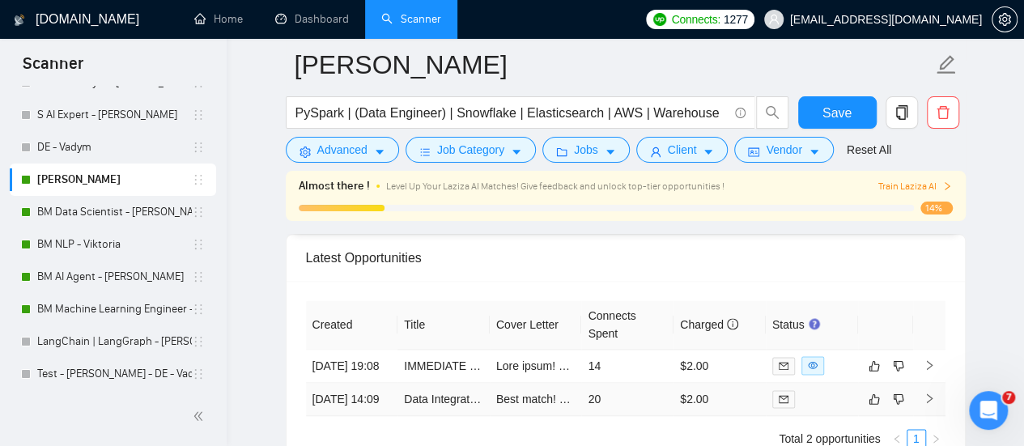
scroll to position [4015, 0]
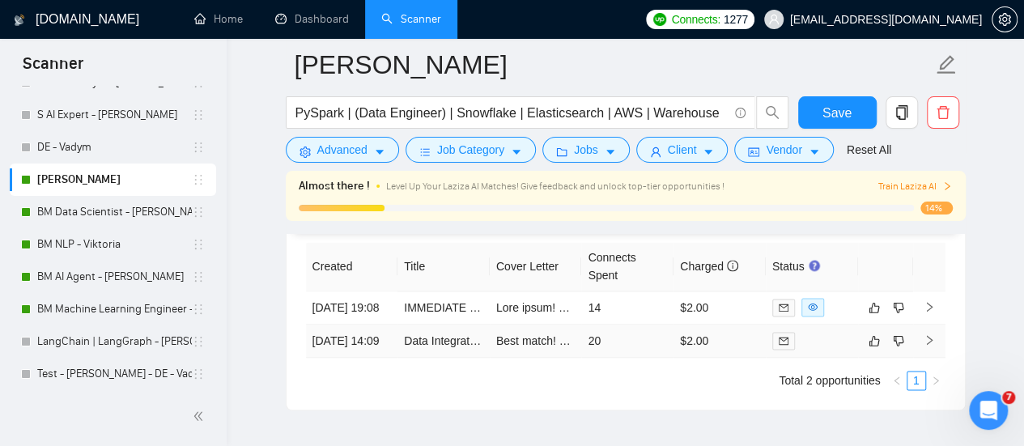
click at [855, 329] on td at bounding box center [812, 341] width 92 height 33
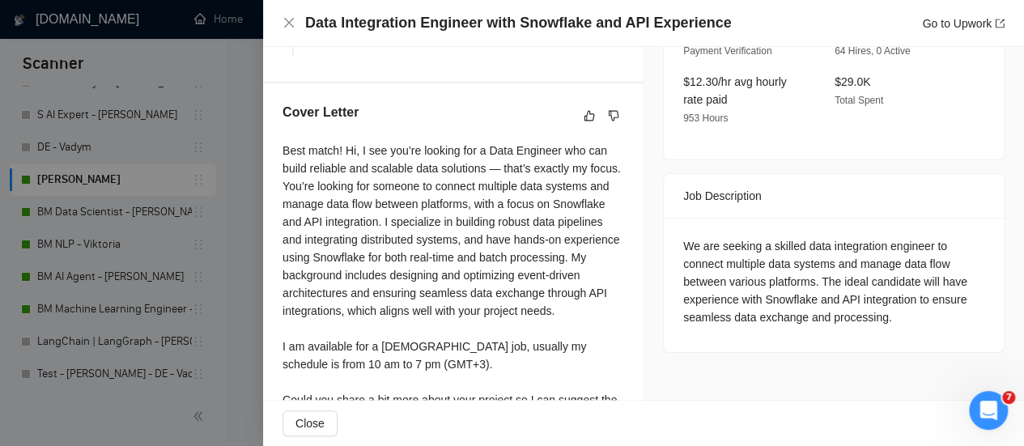
scroll to position [626, 0]
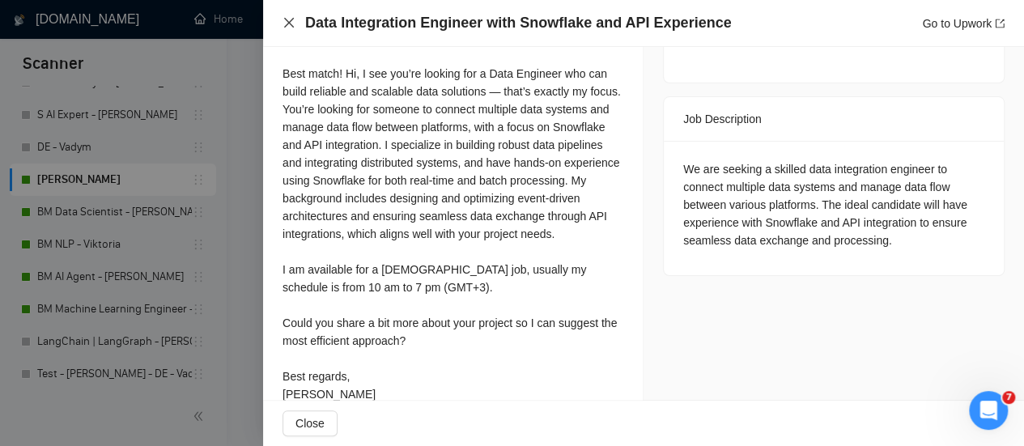
click at [289, 20] on icon "close" at bounding box center [288, 22] width 13 height 13
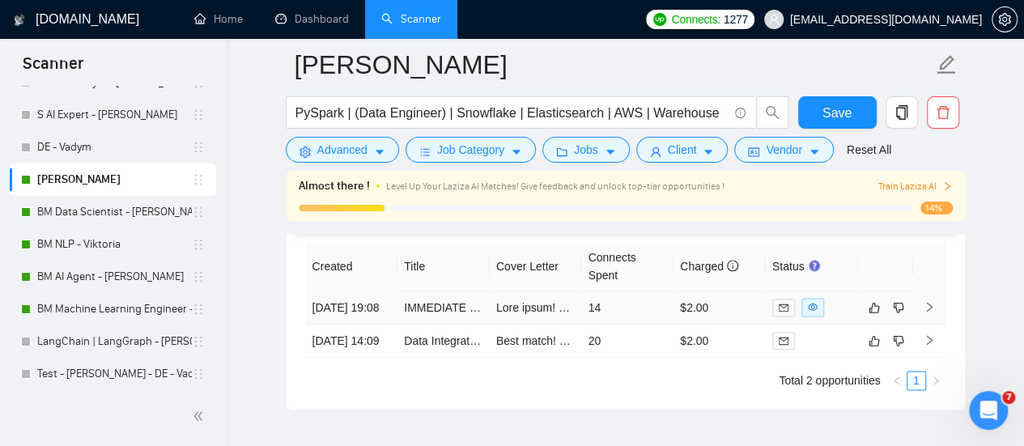
click at [926, 301] on icon "right" at bounding box center [929, 306] width 11 height 11
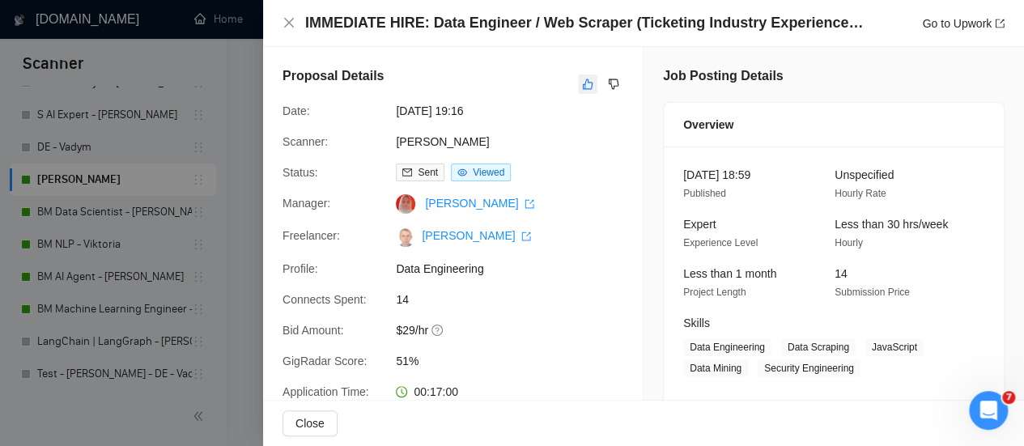
click at [582, 84] on icon "like" at bounding box center [587, 84] width 11 height 13
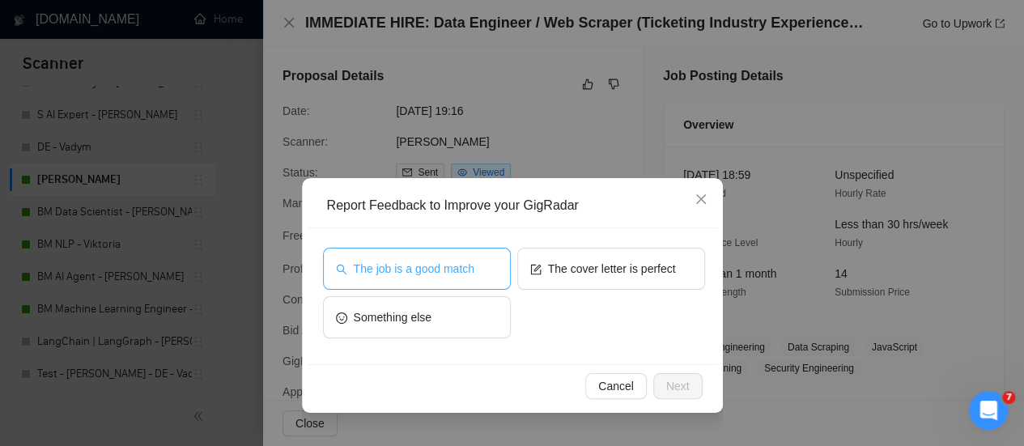
click at [471, 271] on span "The job is a good match" at bounding box center [414, 269] width 121 height 18
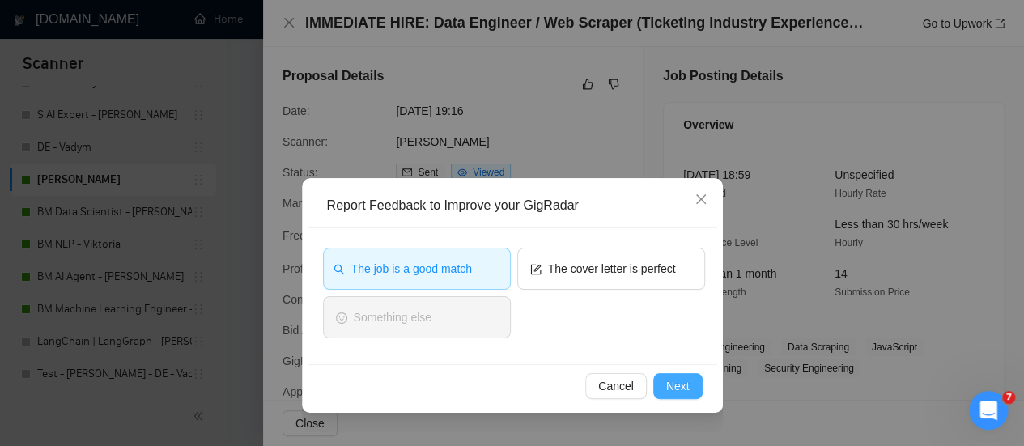
click at [674, 381] on span "Next" at bounding box center [677, 386] width 23 height 18
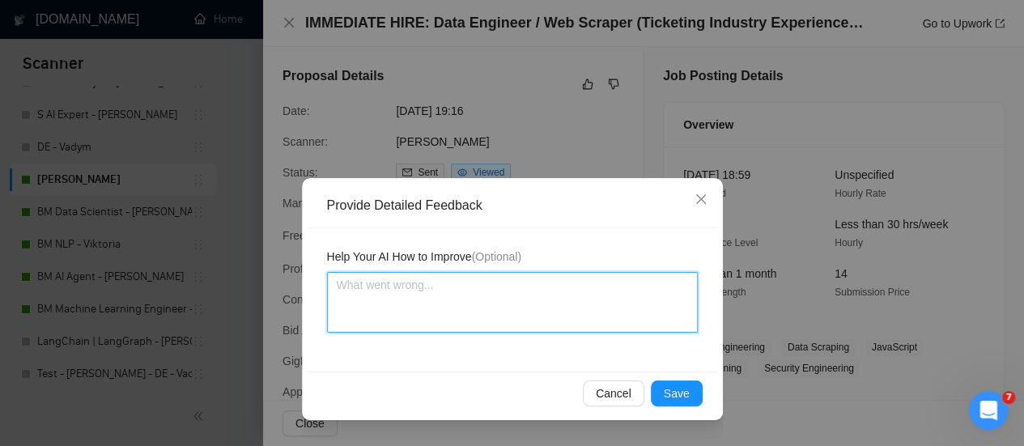
drag, startPoint x: 569, startPoint y: 325, endPoint x: 537, endPoint y: 329, distance: 31.8
click at [567, 324] on textarea at bounding box center [512, 302] width 371 height 61
drag, startPoint x: 379, startPoint y: 295, endPoint x: 364, endPoint y: 313, distance: 23.0
click at [378, 291] on textarea at bounding box center [512, 302] width 371 height 61
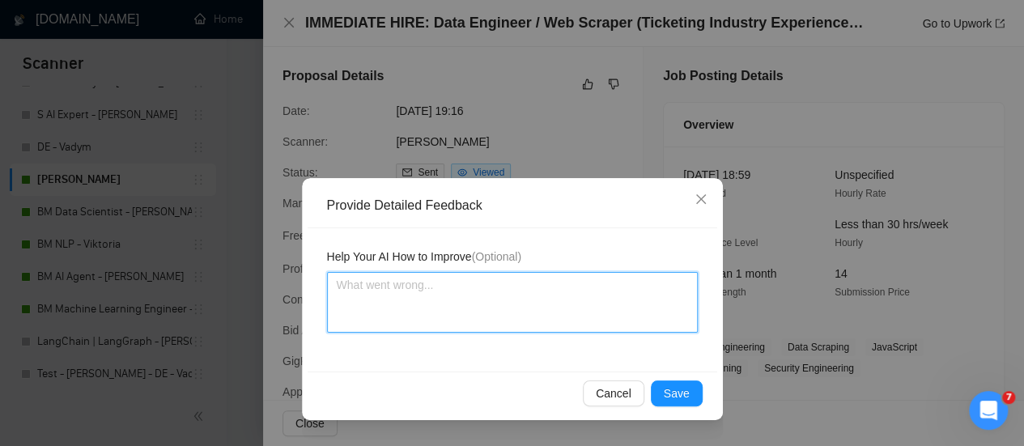
paste textarea "Hi, I see you’re looking for a Data Engineer who can build reliable and scalabl…"
type textarea "Hi, I see you’re looking for a Data Engineer who can build reliable and scalabl…"
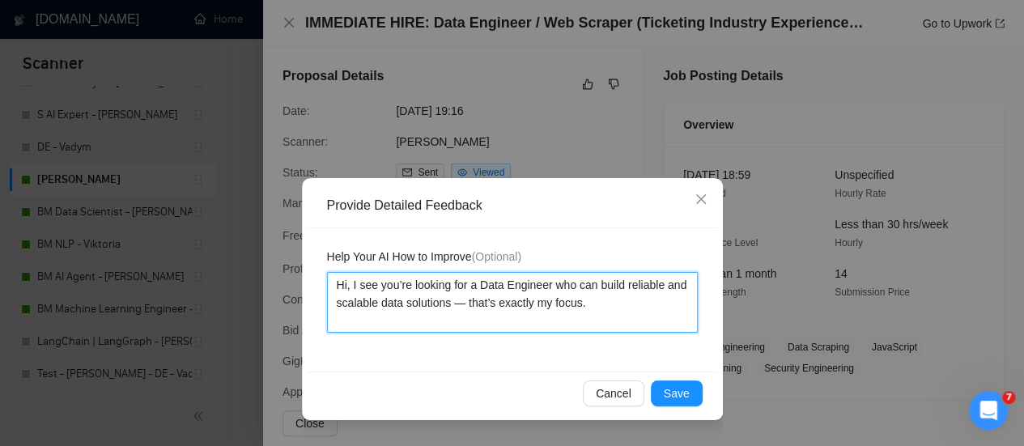
click at [605, 300] on textarea "Hi, I see you’re looking for a Data Engineer who can build reliable and scalabl…" at bounding box center [512, 302] width 371 height 61
type textarea "Hi, I see you’re looking for a Data Engineer who can build reliable and scalabl…"
drag, startPoint x: 336, startPoint y: 286, endPoint x: 312, endPoint y: 284, distance: 23.5
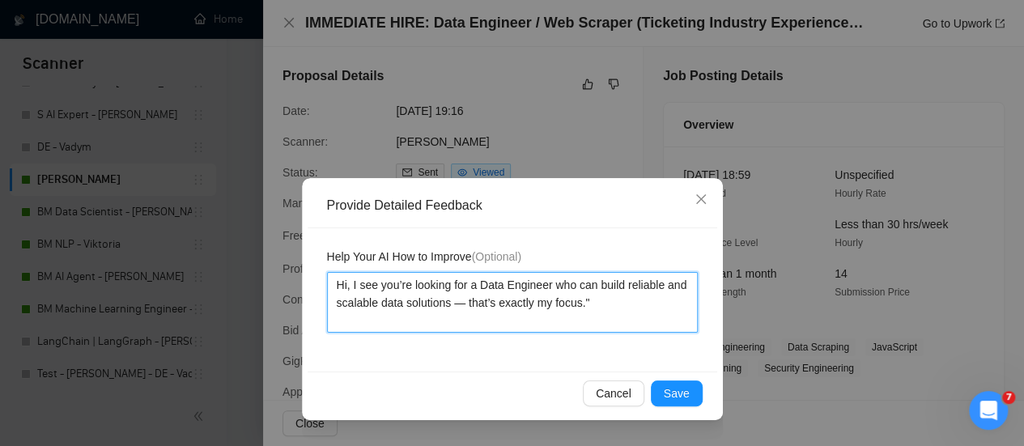
click at [335, 286] on textarea "Hi, I see you’re looking for a Data Engineer who can build reliable and scalabl…" at bounding box center [512, 302] width 371 height 61
type textarea ""Hi, I see you’re looking for a Data Engineer who can build reliable and scalab…"
type textarea "" Hi, I see you’re looking for a Data Engineer who can build reliable and scala…"
type textarea ""Hi, I see you’re looking for a Data Engineer who can build reliable and scalab…"
click at [621, 304] on textarea ""Hi, I see you’re looking for a Data Engineer who can build reliable and scalab…" at bounding box center [512, 302] width 371 height 61
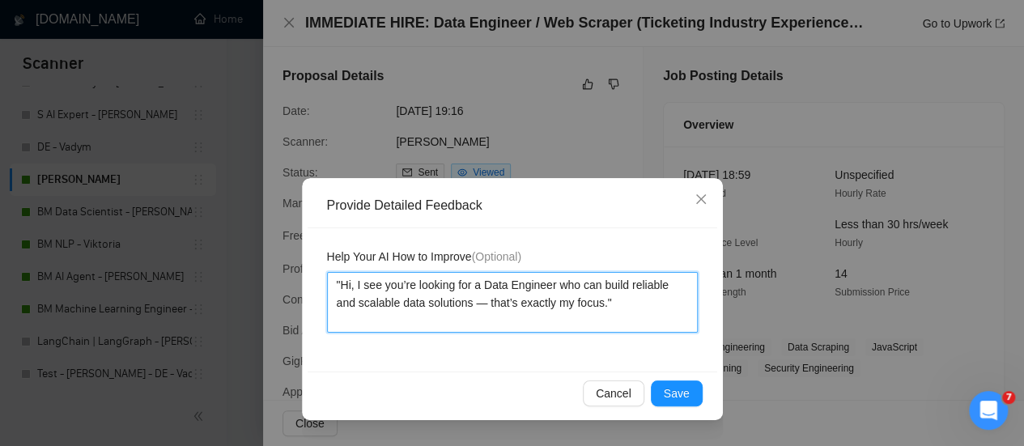
type textarea ""Hi, I see you’re looking for a Data Engineer who can build reliable and scalab…"
paste textarea "The client's need is not defined very correctly, he is looking for someone who …"
type textarea ""Hi, I see you’re looking for a Data Engineer who can build reliable and scalab…"
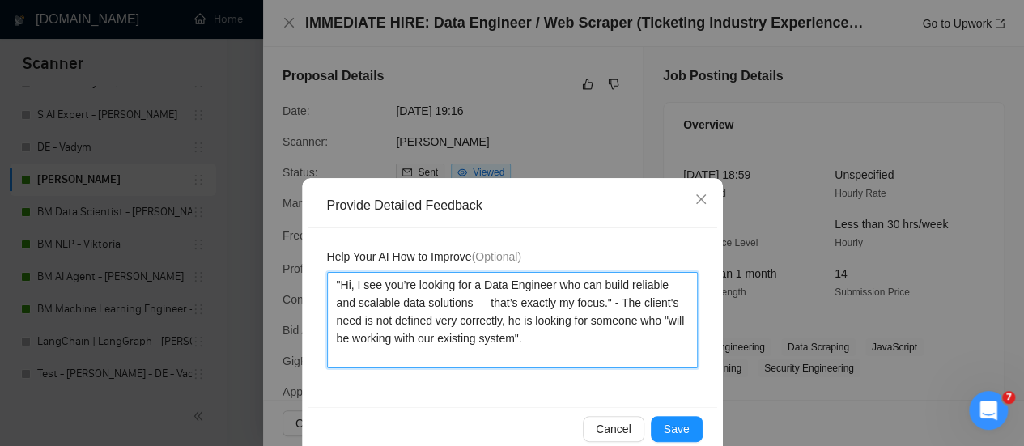
click at [601, 331] on textarea ""Hi, I see you’re looking for a Data Engineer who can build reliable and scalab…" at bounding box center [512, 320] width 371 height 96
type textarea ""Hi, I see you’re looking for a Data Engineer who can build reliable and scalab…"
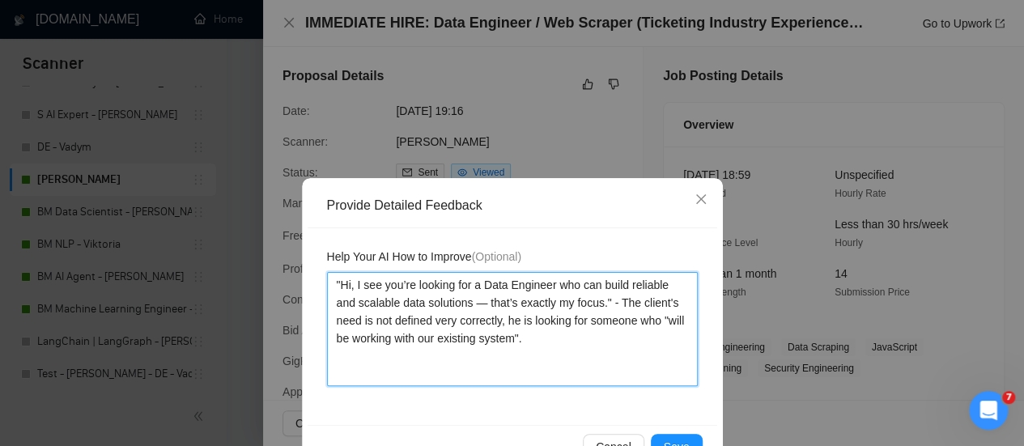
type textarea ""Hi, I see you’re looking for a Data Engineer who can build reliable and scalab…"
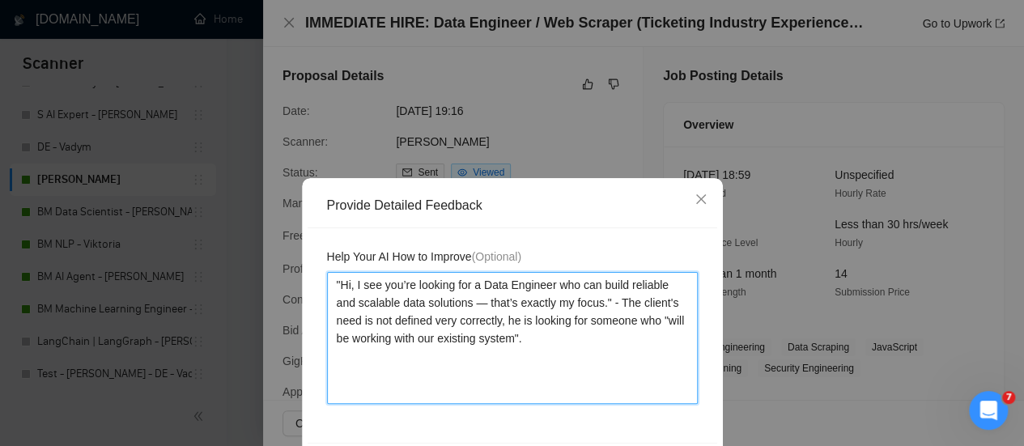
click at [327, 282] on textarea ""Hi, I see you’re looking for a Data Engineer who can build reliable and scalab…" at bounding box center [512, 338] width 371 height 132
type textarea "1"Hi, I see you’re looking for a Data Engineer who can build reliable and scala…"
type textarea "1ю"Hi, I see you’re looking for a Data Engineer who can build reliable and scal…"
type textarea "1"Hi, I see you’re looking for a Data Engineer who can build reliable and scala…"
type textarea "1."Hi, I see you’re looking for a Data Engineer who can build reliable and scal…"
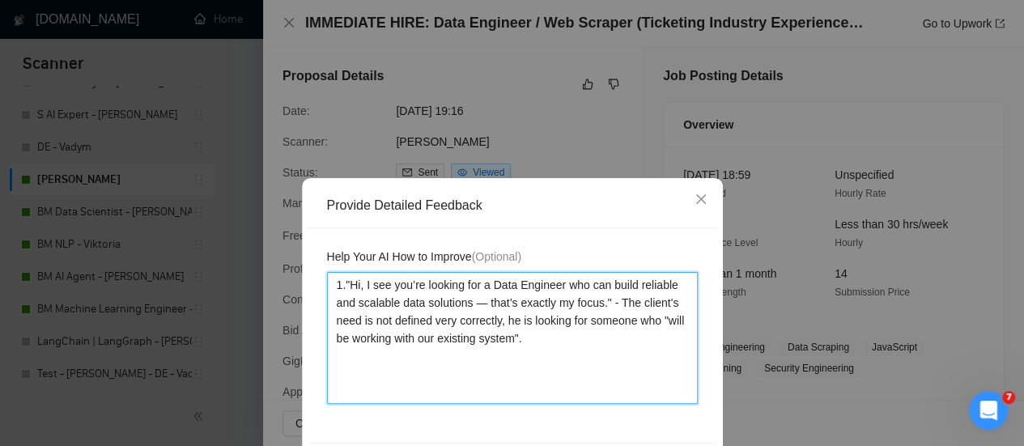
type textarea "1. "Hi, I see you’re looking for a Data Engineer who can build reliable and sca…"
click at [345, 357] on textarea "1. "Hi, I see you’re looking for a Data Engineer who can build reliable and sca…" at bounding box center [512, 338] width 371 height 132
type textarea "1. "Hi, I see you’re looking for a Data Engineer who can build reliable and sca…"
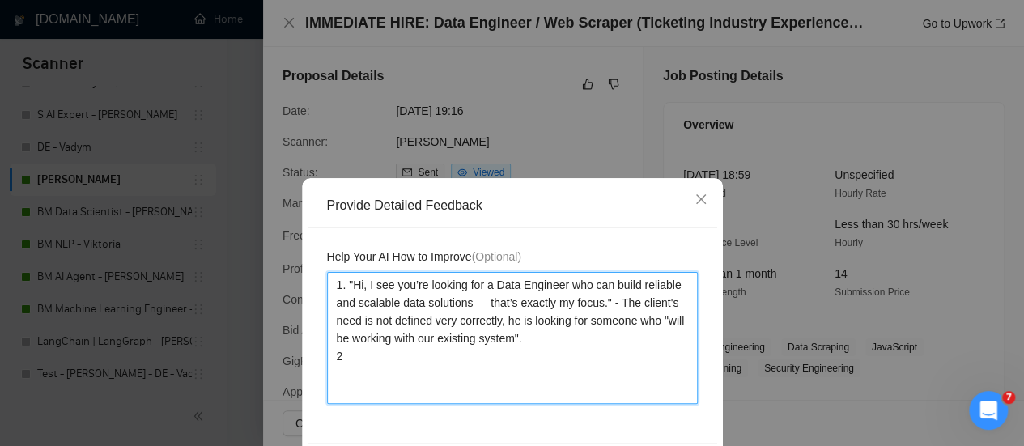
type textarea "1. "Hi, I see you’re looking for a Data Engineer who can build reliable and sca…"
paste textarea "I have extensive experience developing and optimizing data pipelines using Pyth…"
type textarea "1. "Hi, I see you’re looking for a Data Engineer who can build reliable and sca…"
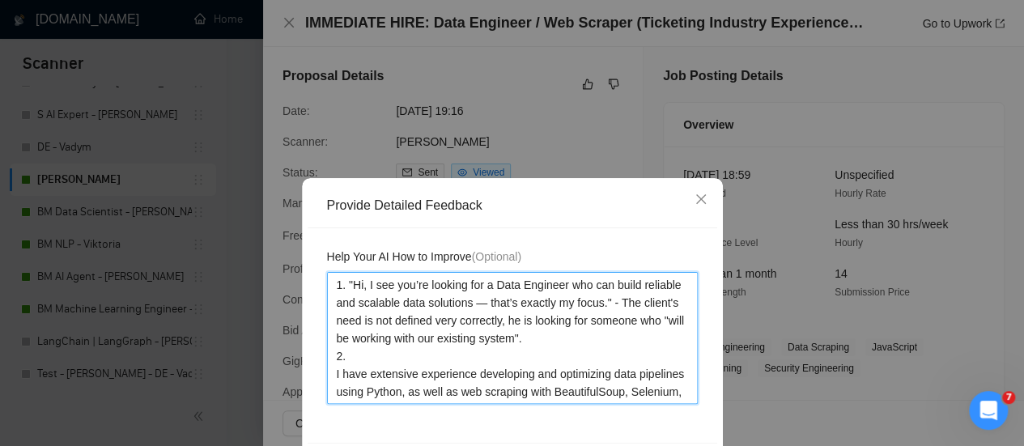
scroll to position [59, 0]
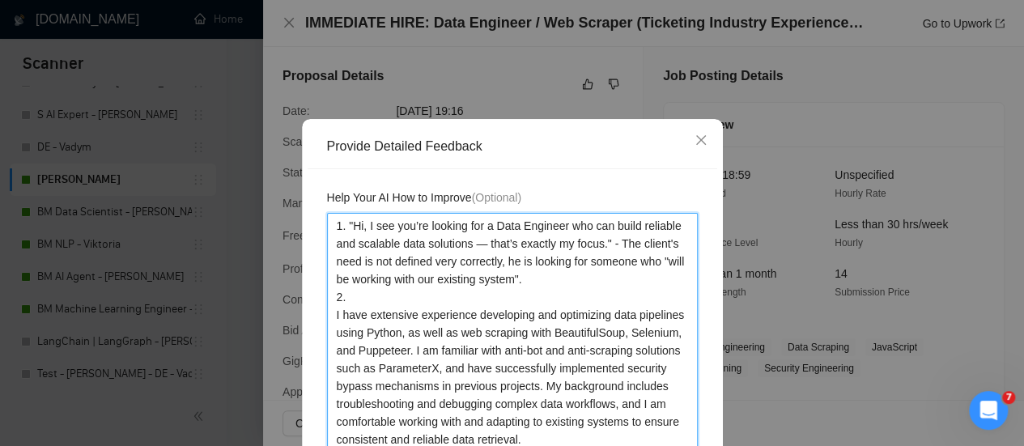
click at [329, 313] on textarea "1. "Hi, I see you’re looking for a Data Engineer who can build reliable and sca…" at bounding box center [512, 350] width 371 height 274
type textarea "1. "Hi, I see you’re looking for a Data Engineer who can build reliable and sca…"
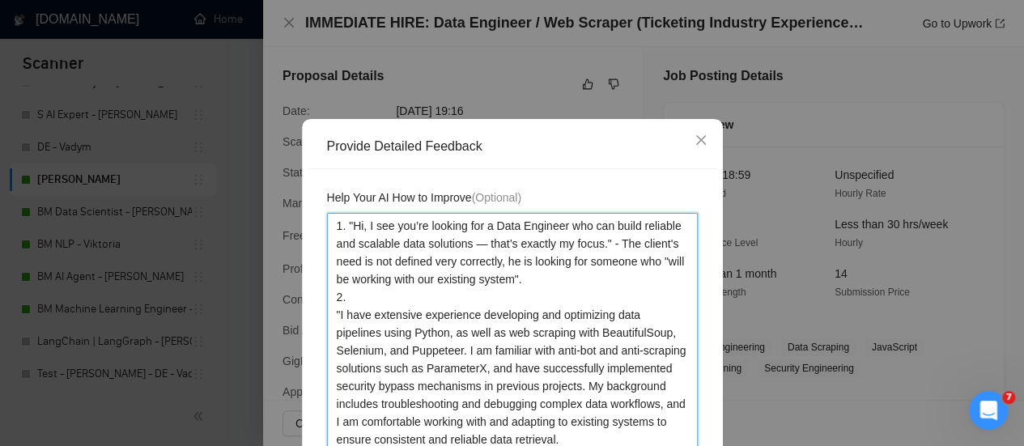
type textarea "1. "Hi, I see you’re looking for a Data Engineer who can build reliable and sca…"
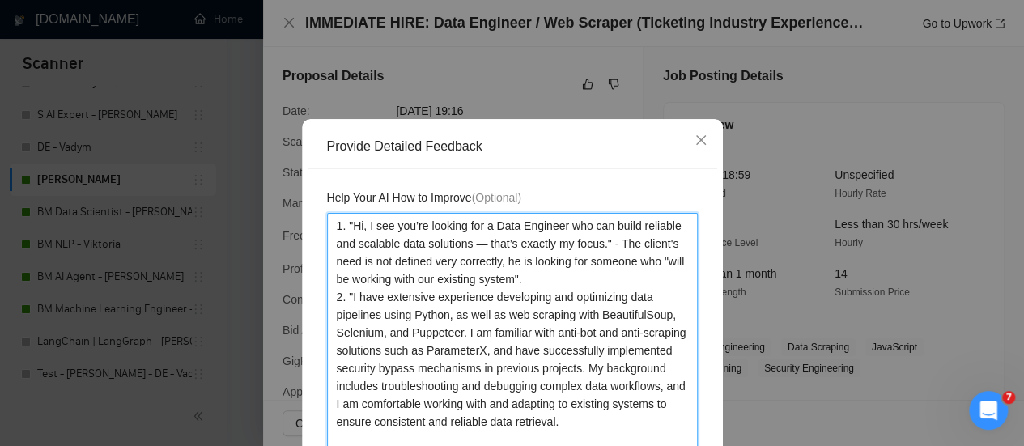
click at [578, 422] on textarea "1. "Hi, I see you’re looking for a Data Engineer who can build reliable and sca…" at bounding box center [512, 341] width 371 height 257
type textarea "1. "Hi, I see you’re looking for a Data Engineer who can build reliable and sca…"
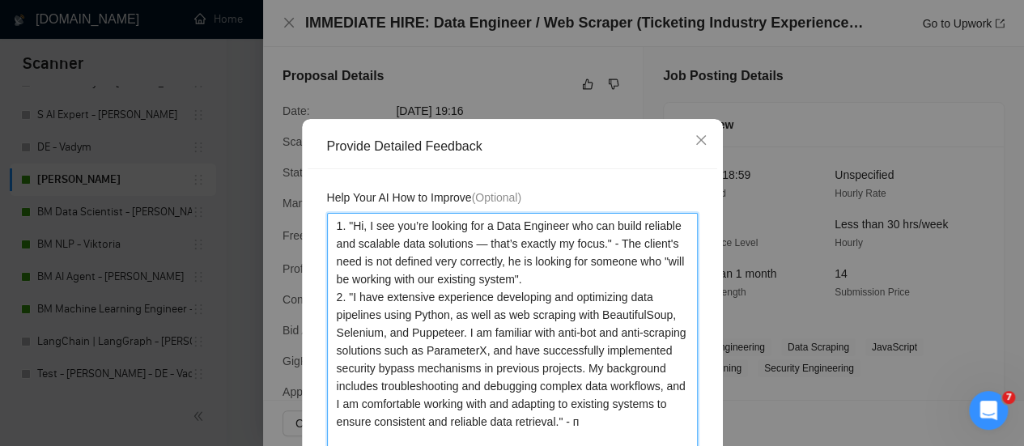
type textarea "1. "Hi, I see you’re looking for a Data Engineer who can build reliable and sca…"
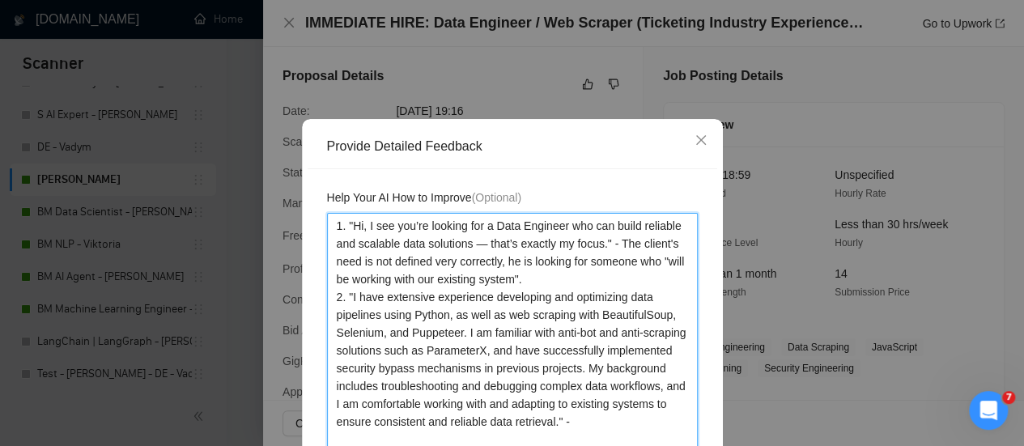
type textarea "1. "Hi, I see you’re looking for a Data Engineer who can build reliable and sca…"
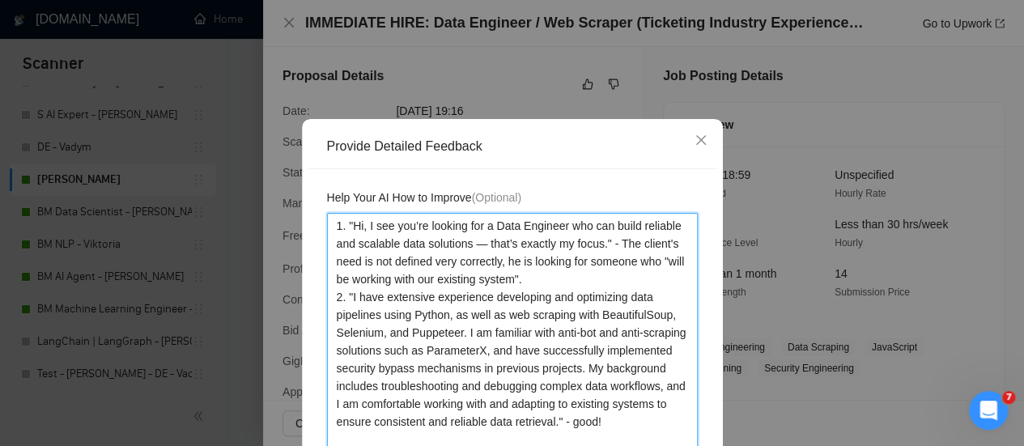
type textarea "1. "Hi, I see you’re looking for a Data Engineer who can build reliable and sca…"
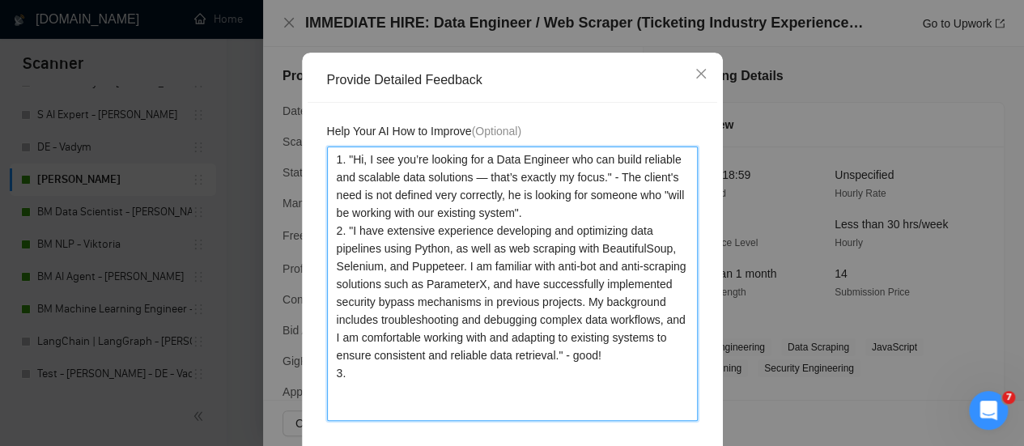
scroll to position [206, 0]
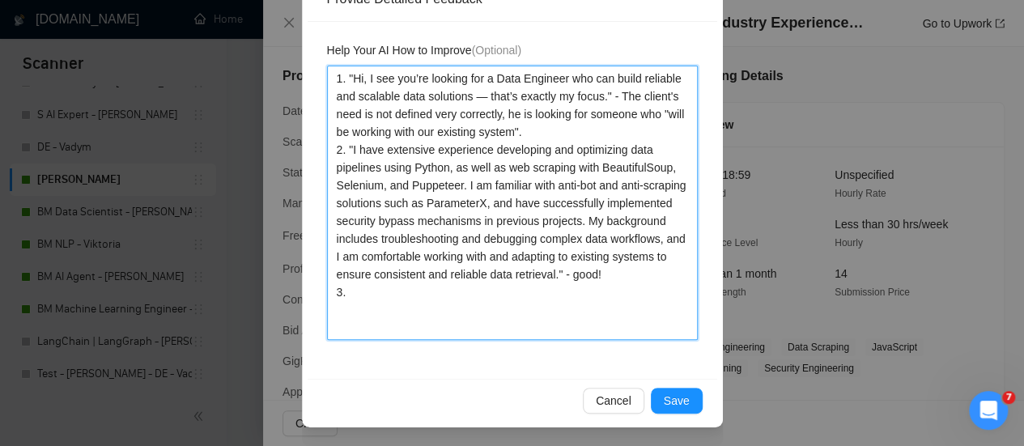
paste textarea ""While my primary focus has been on data engineering, I have worked on projects…"
type textarea "7. "Lo, I dol sit’am consect adi e Sedd Eiusmodt inc utl etdol magnaali eni adm…"
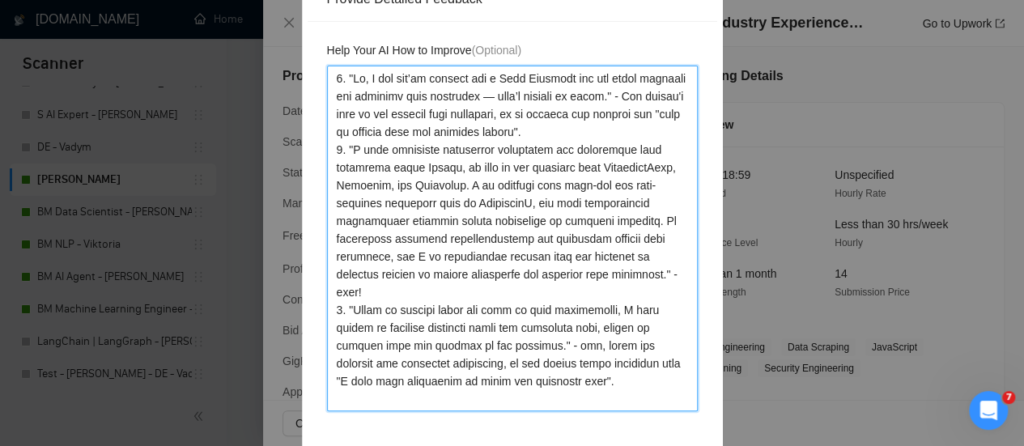
type textarea "7. "Lo, I dol sit’am consect adi e Sedd Eiusmodt inc utl etdol magnaali eni adm…"
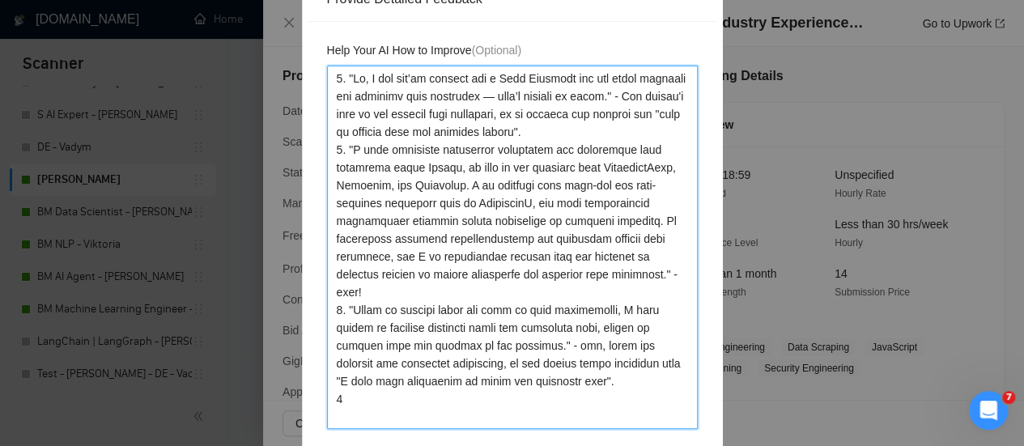
type textarea "7. "Lo, I dol sit’am consect adi e Sedd Eiusmodt inc utl etdol magnaali eni adm…"
paste textarea ""I am available for a [DEMOGRAPHIC_DATA] job, usually my schedule is from 10 am…"
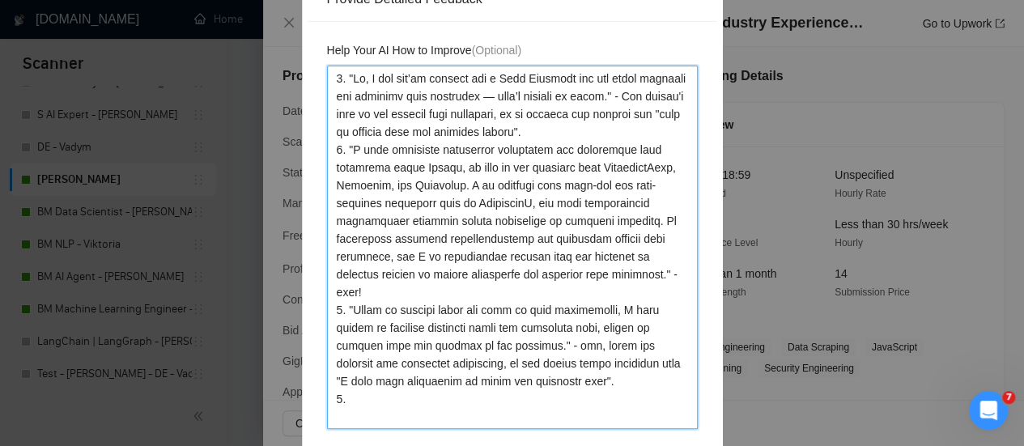
type textarea "7. "Lo, I dol sit’am consect adi e Sedd Eiusmodt inc utl etdol magnaali eni adm…"
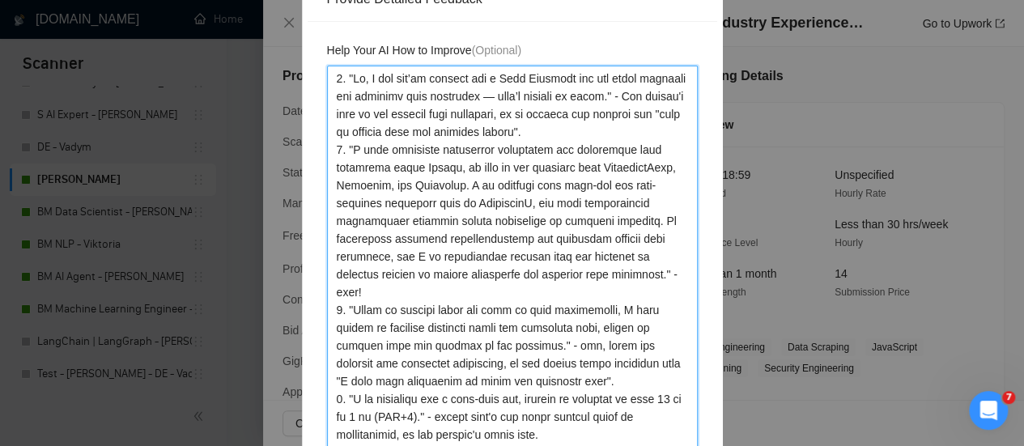
type textarea "7. "Lo, I dol sit’am consect adi e Sedd Eiusmodt inc utl etdol magnaali eni adm…"
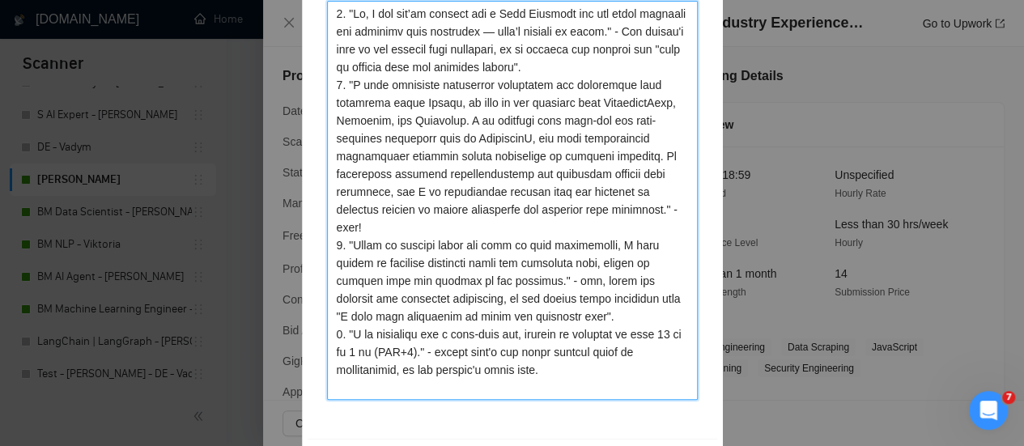
scroll to position [331, 0]
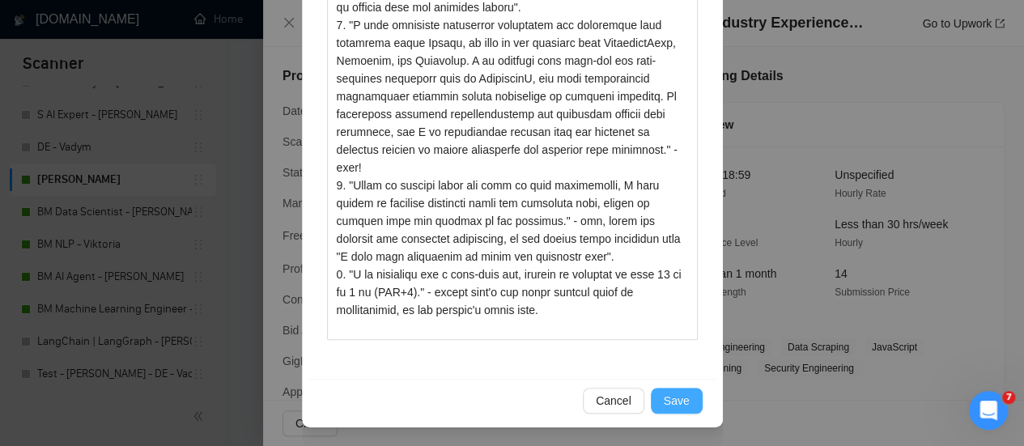
click at [693, 399] on button "Save" at bounding box center [677, 401] width 52 height 26
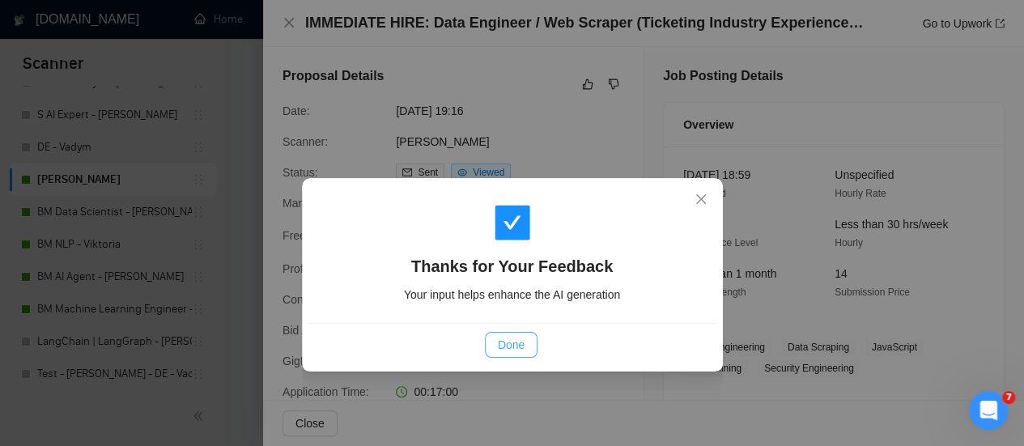
click at [519, 346] on span "Done" at bounding box center [511, 345] width 27 height 18
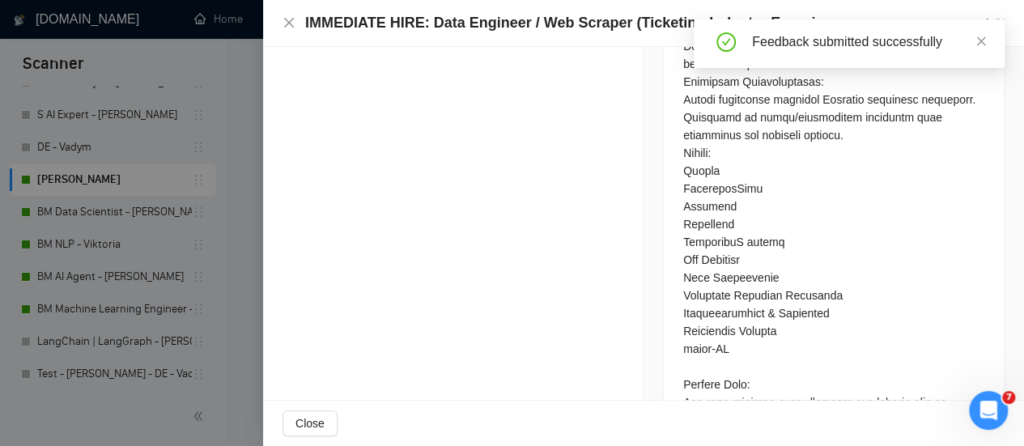
scroll to position [1374, 0]
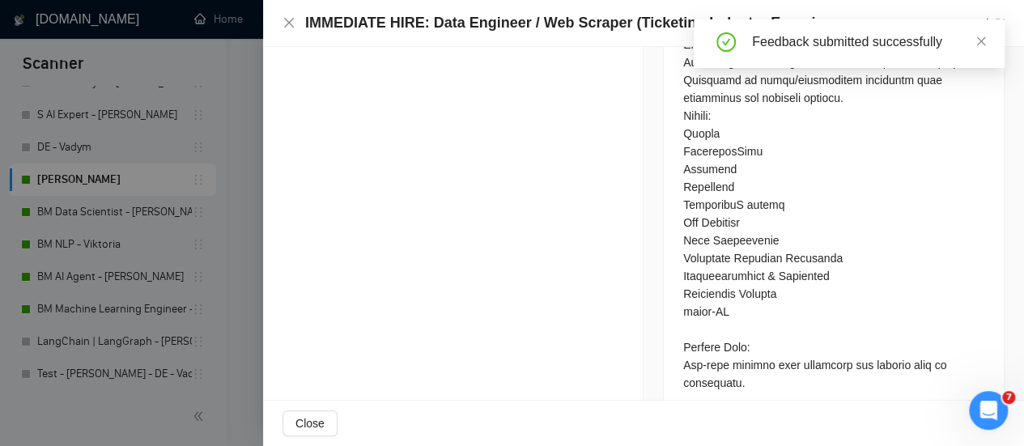
click at [808, 49] on div "Feedback submitted successfully" at bounding box center [868, 41] width 233 height 19
click at [291, 27] on icon "close" at bounding box center [289, 23] width 10 height 10
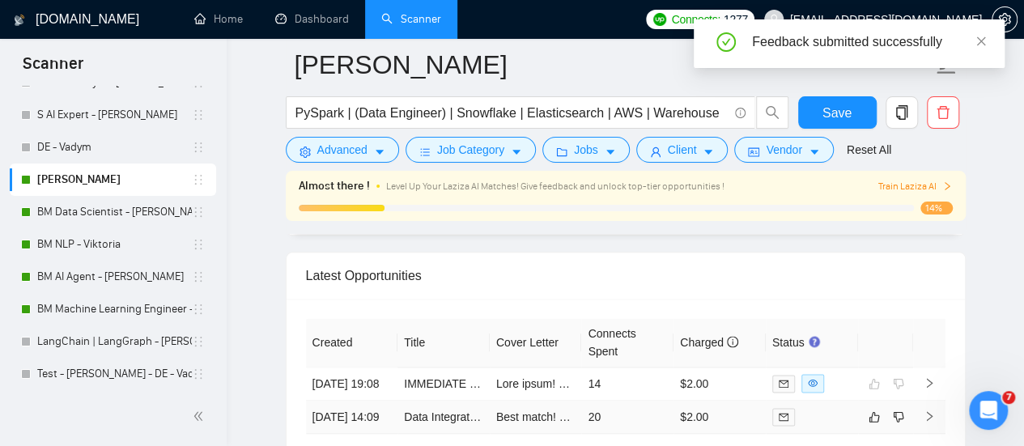
scroll to position [4015, 0]
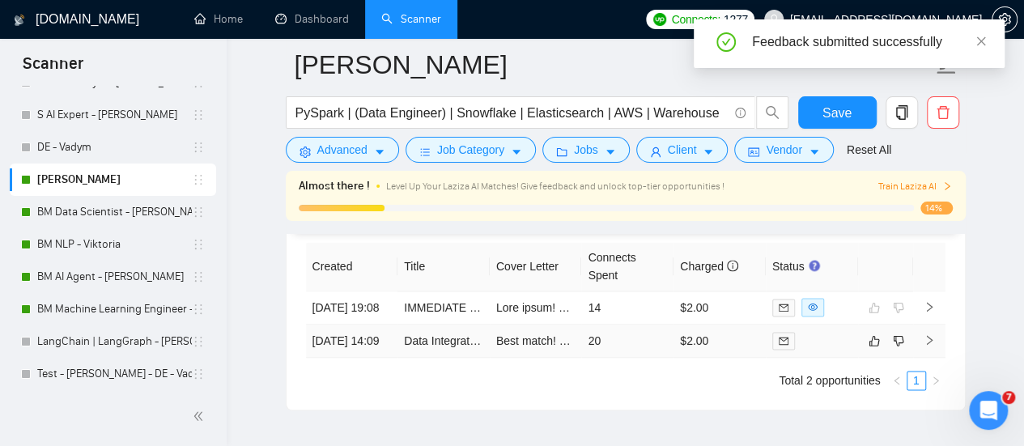
click at [740, 329] on td "$2.00" at bounding box center [719, 341] width 92 height 33
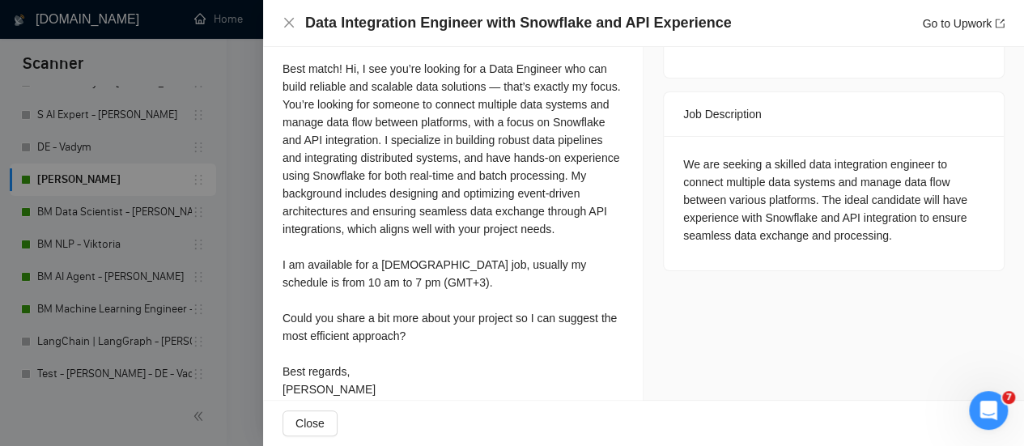
scroll to position [465, 0]
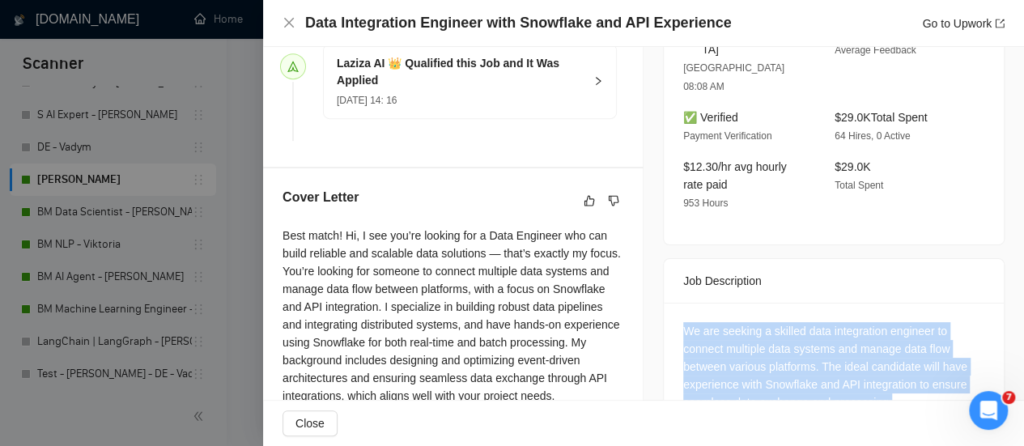
drag, startPoint x: 663, startPoint y: 290, endPoint x: 923, endPoint y: 349, distance: 266.4
click at [939, 370] on div "We are seeking a skilled data integration engineer to connect multiple data sys…" at bounding box center [834, 370] width 340 height 134
copy div "We are seeking a skilled data integration engineer to connect multiple data sys…"
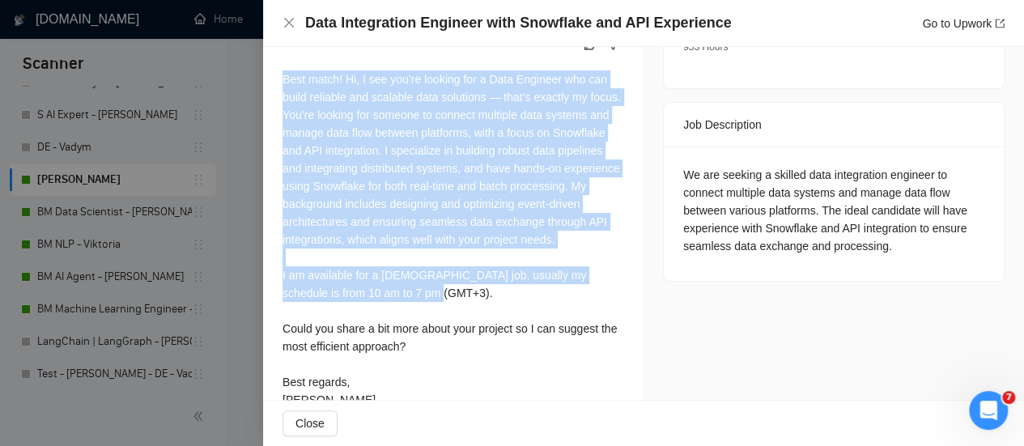
scroll to position [707, 0]
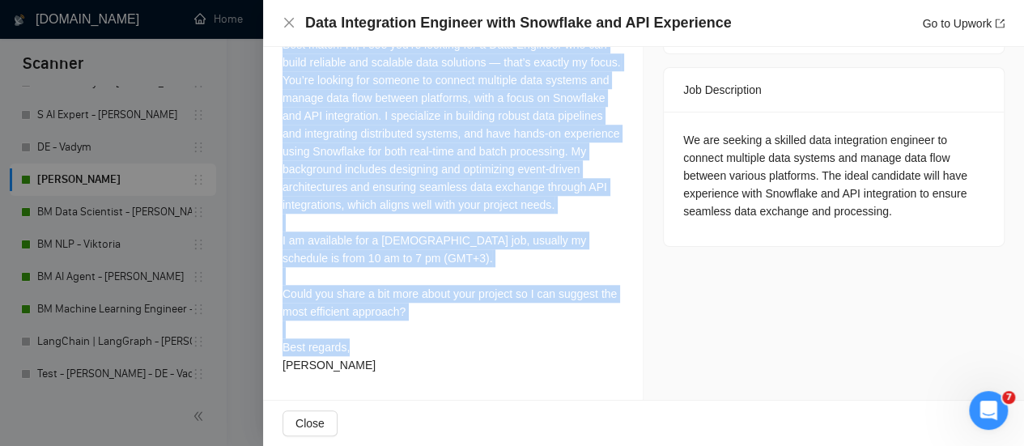
drag, startPoint x: 275, startPoint y: 248, endPoint x: 533, endPoint y: 365, distance: 282.9
click at [533, 365] on div "Cover Letter Best match! Hi, I see you’re looking for a Data Engineer who can b…" at bounding box center [453, 188] width 380 height 422
copy div "Best match! Hi, I see you’re looking for a Data Engineer who can build reliable…"
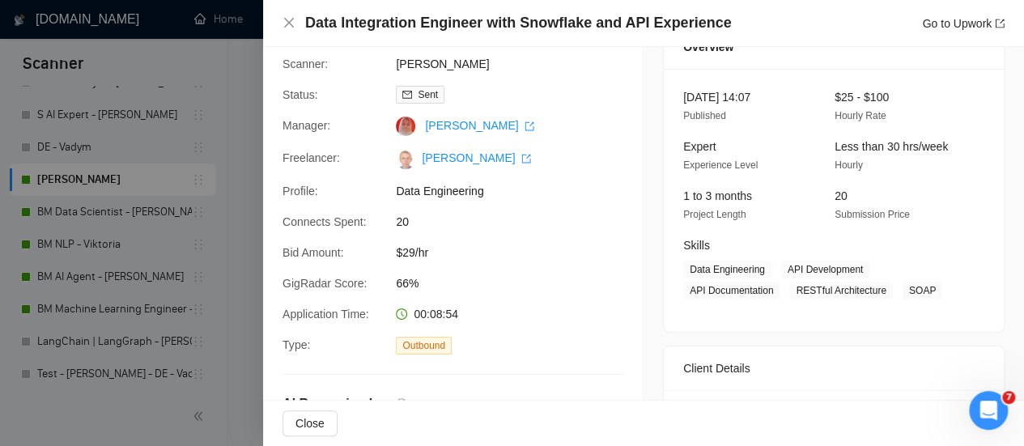
scroll to position [0, 0]
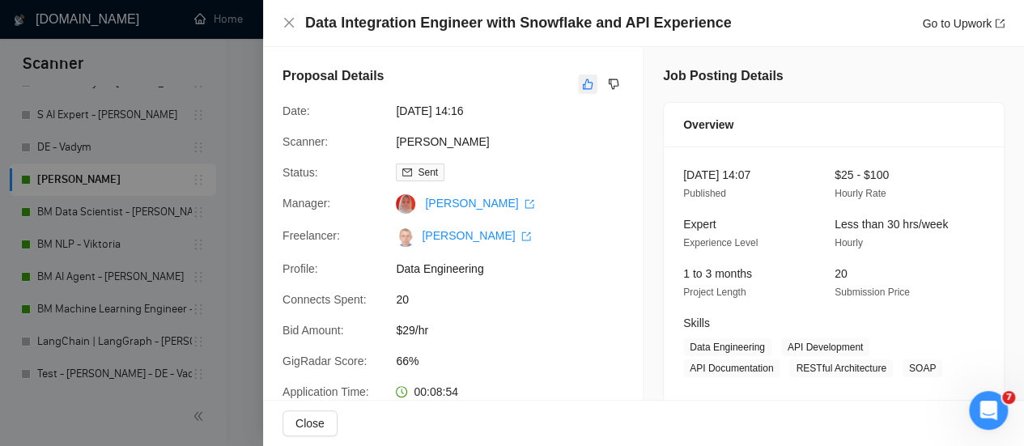
click at [583, 80] on icon "like" at bounding box center [588, 84] width 11 height 11
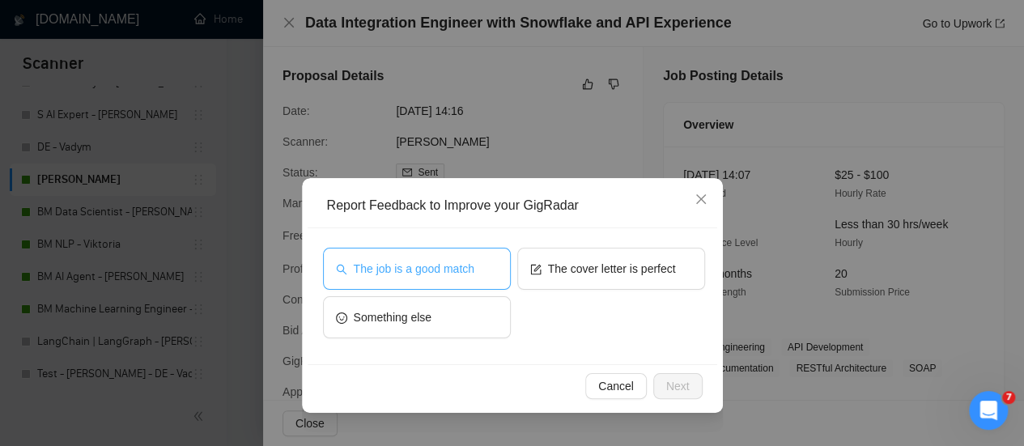
click at [473, 278] on button "The job is a good match" at bounding box center [417, 269] width 188 height 42
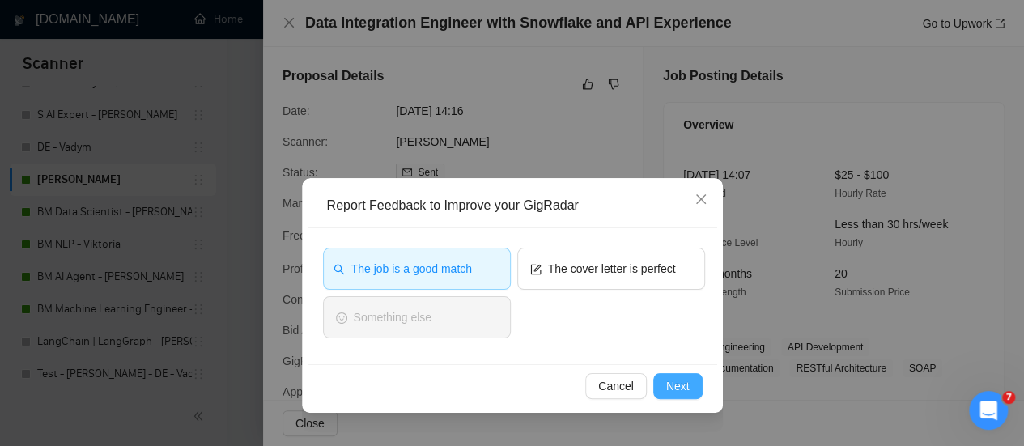
click at [687, 383] on span "Next" at bounding box center [677, 386] width 23 height 18
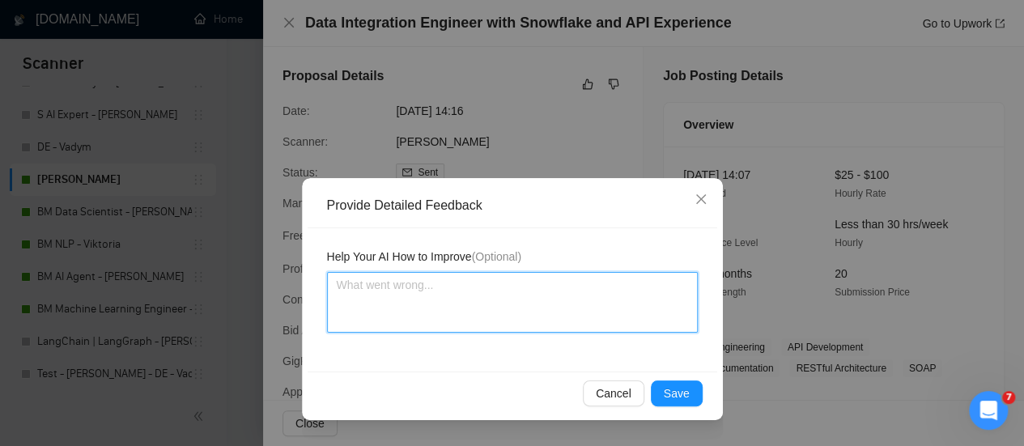
drag, startPoint x: 525, startPoint y: 294, endPoint x: 501, endPoint y: 303, distance: 25.9
click at [509, 297] on textarea at bounding box center [512, 302] width 371 height 61
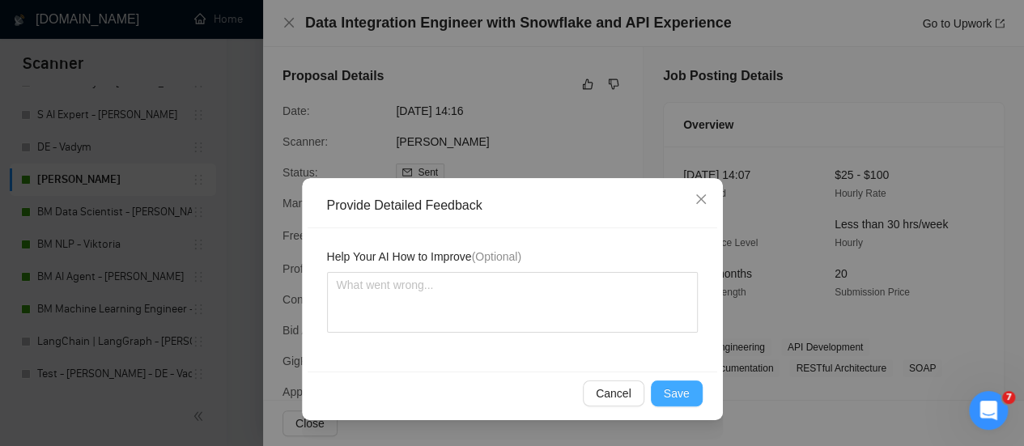
click at [678, 397] on span "Save" at bounding box center [677, 393] width 26 height 18
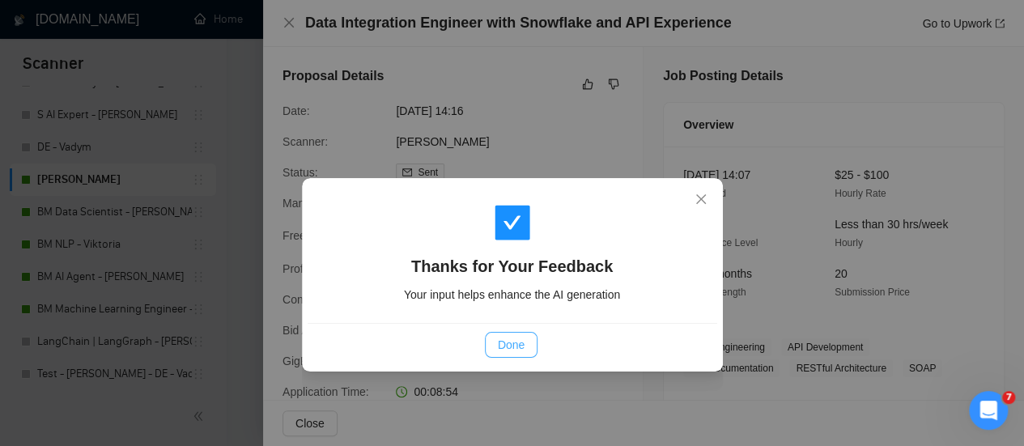
click at [521, 340] on span "Done" at bounding box center [511, 345] width 27 height 18
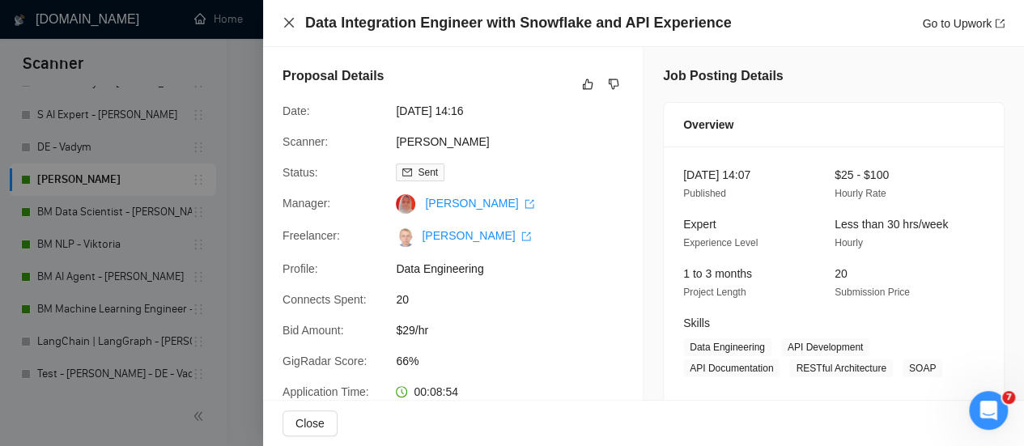
click at [286, 22] on icon "close" at bounding box center [288, 22] width 13 height 13
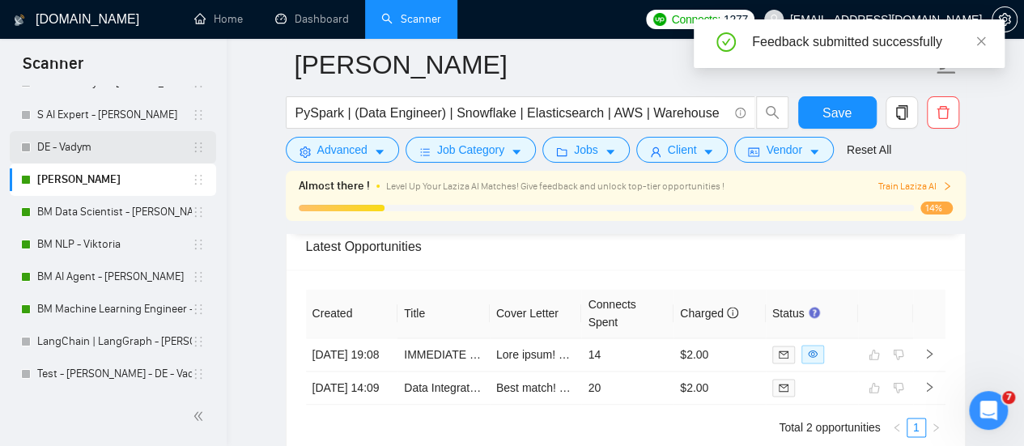
scroll to position [3853, 0]
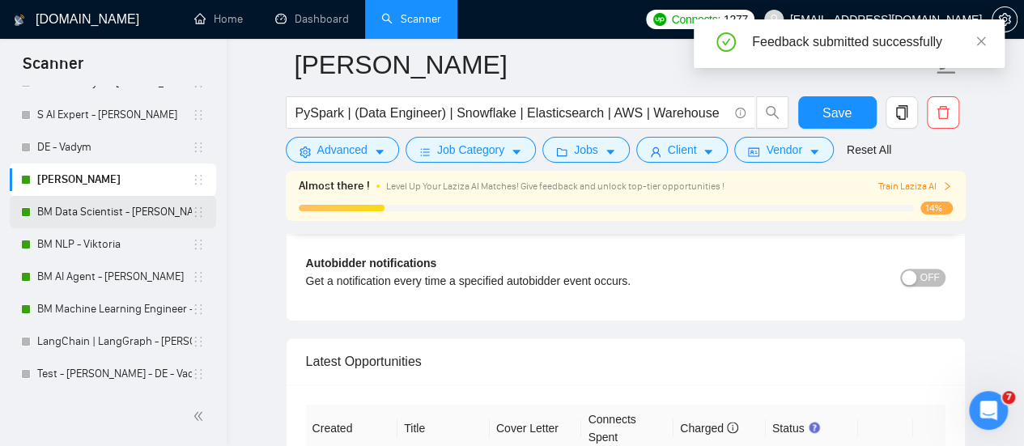
click at [43, 210] on link "BM Data Scientist - [PERSON_NAME]" at bounding box center [114, 212] width 155 height 32
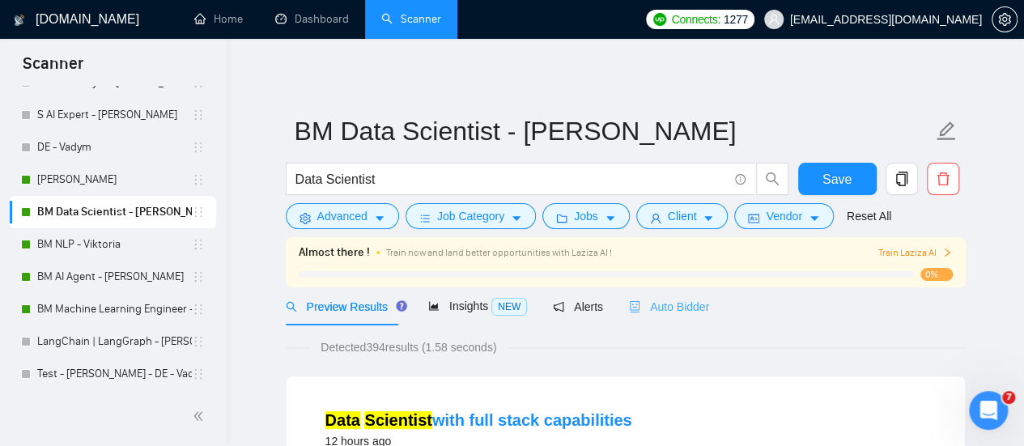
click at [651, 292] on div "Auto Bidder" at bounding box center [669, 306] width 80 height 38
